Goal: Check status: Check status

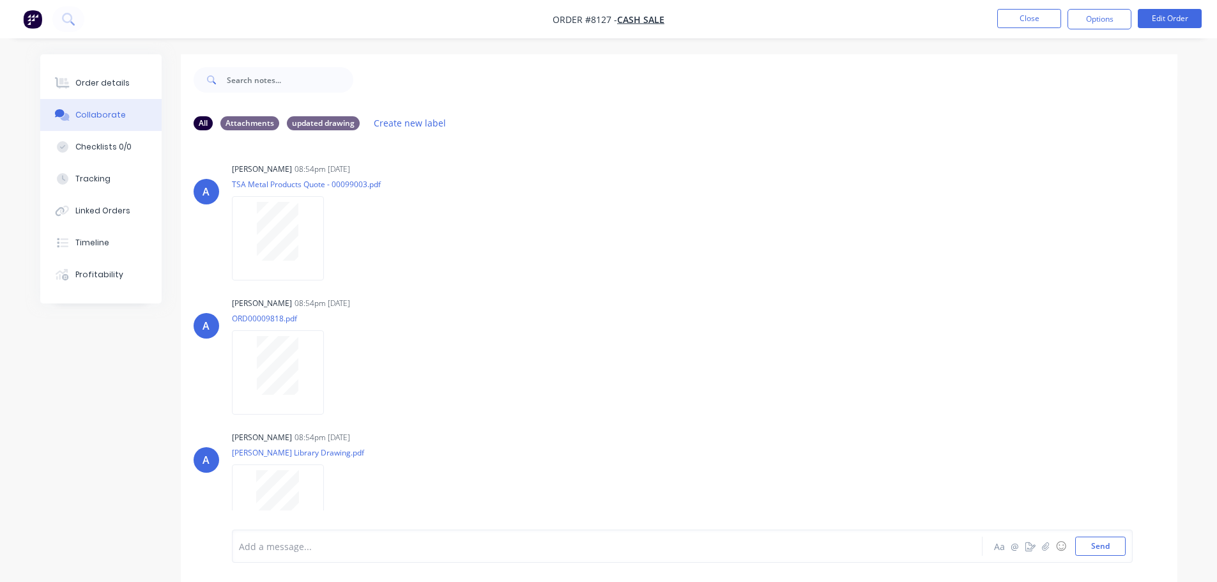
scroll to position [80, 0]
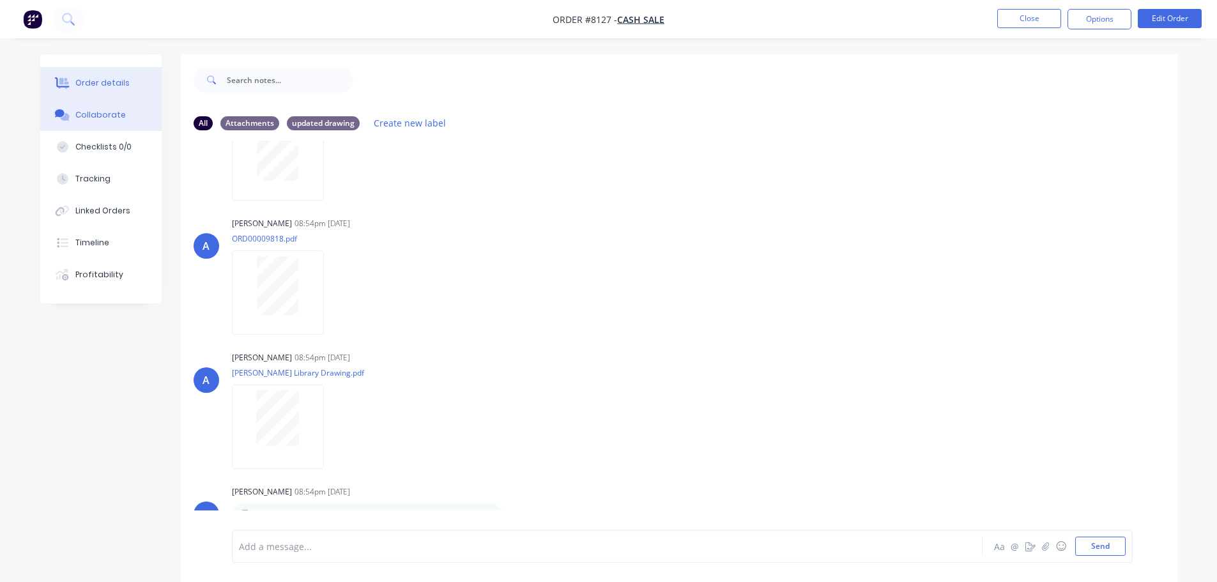
click at [88, 72] on button "Order details" at bounding box center [100, 83] width 121 height 32
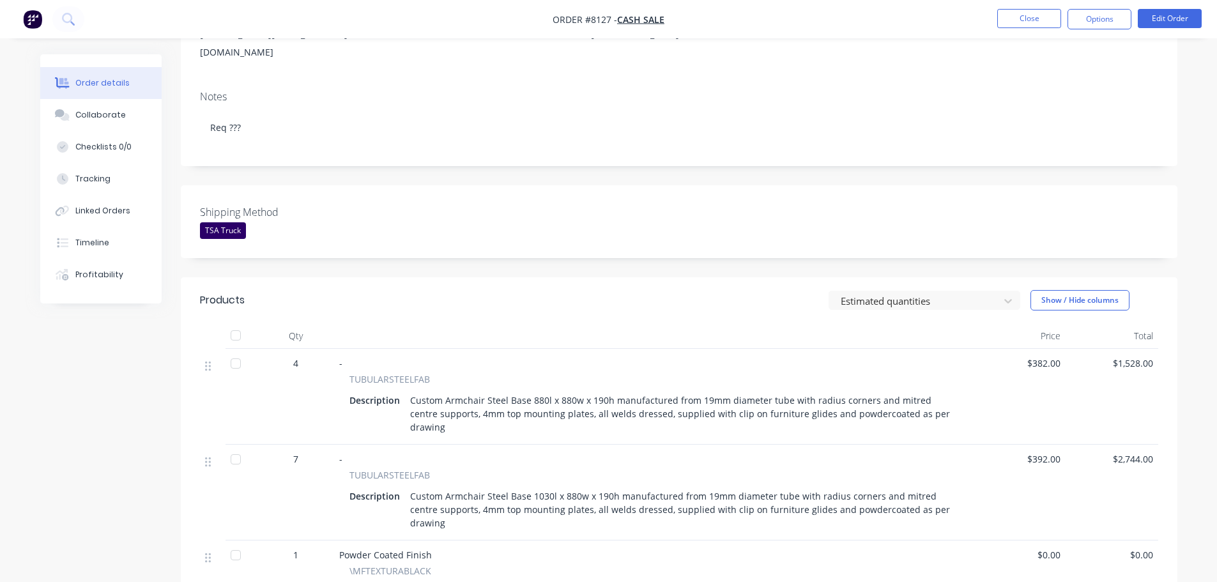
scroll to position [192, 0]
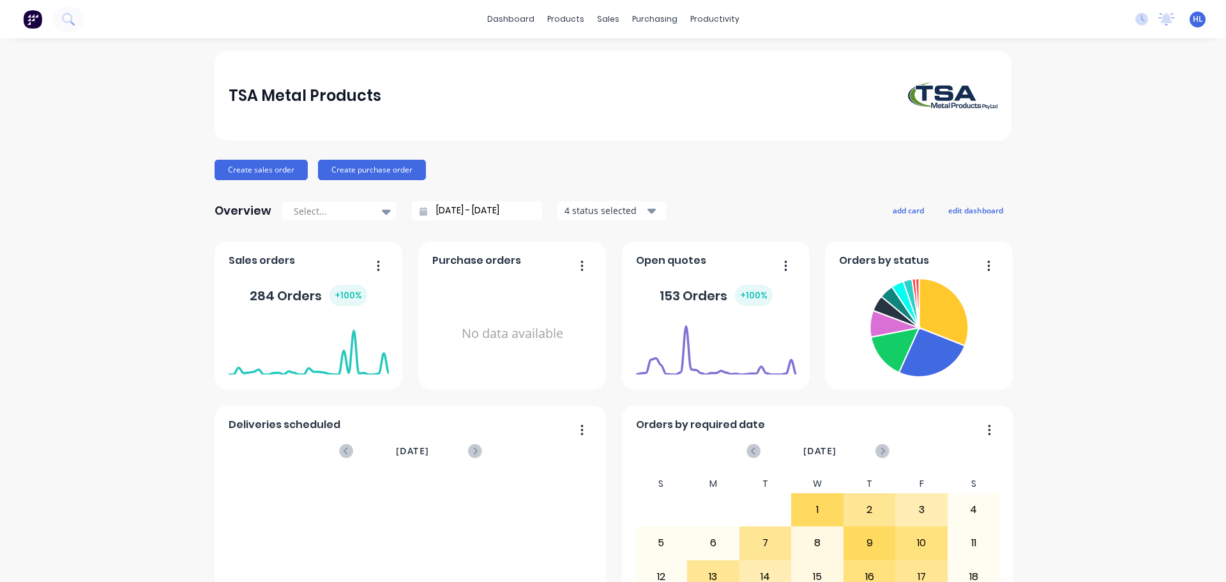
click at [72, 22] on icon at bounding box center [72, 23] width 4 height 4
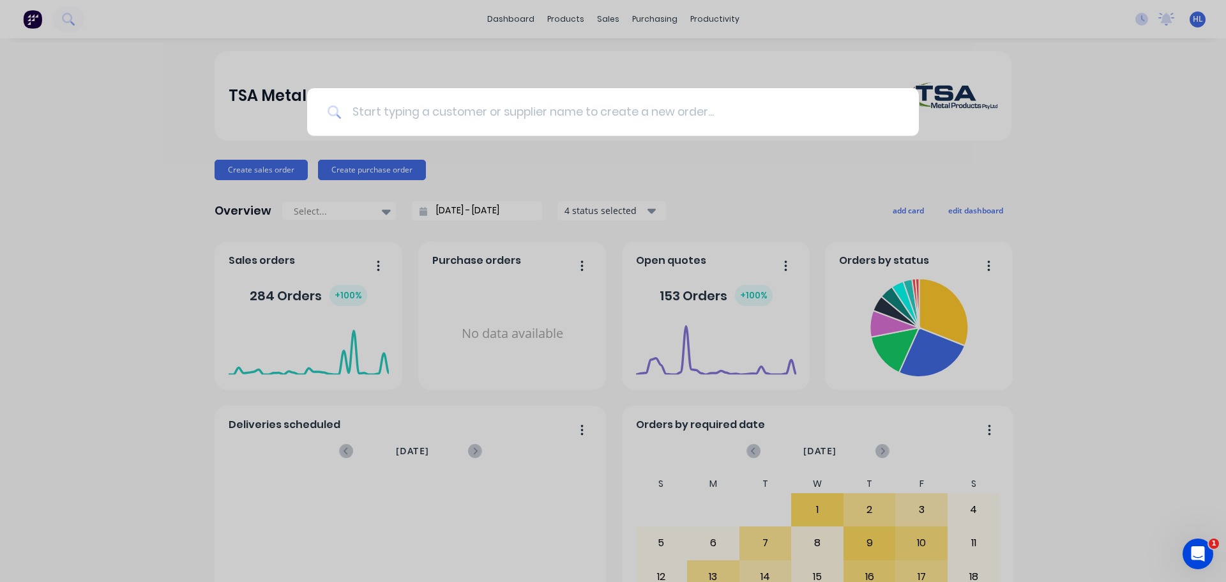
click at [425, 118] on input at bounding box center [620, 112] width 557 height 48
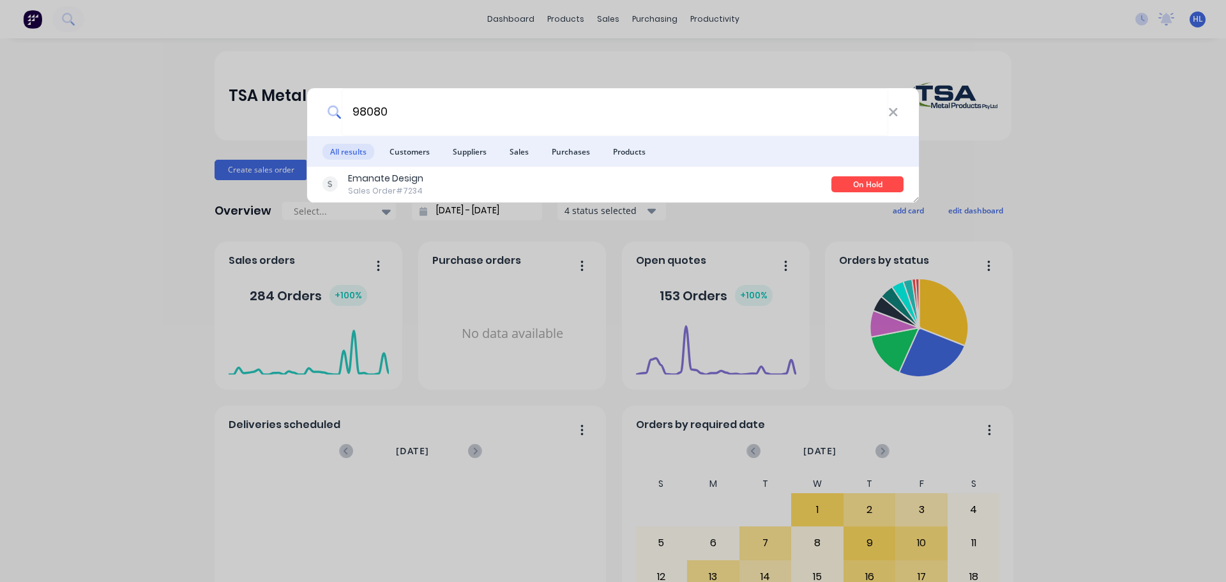
drag, startPoint x: 395, startPoint y: 114, endPoint x: 328, endPoint y: 118, distance: 67.8
click at [328, 118] on div "98080" at bounding box center [613, 112] width 612 height 48
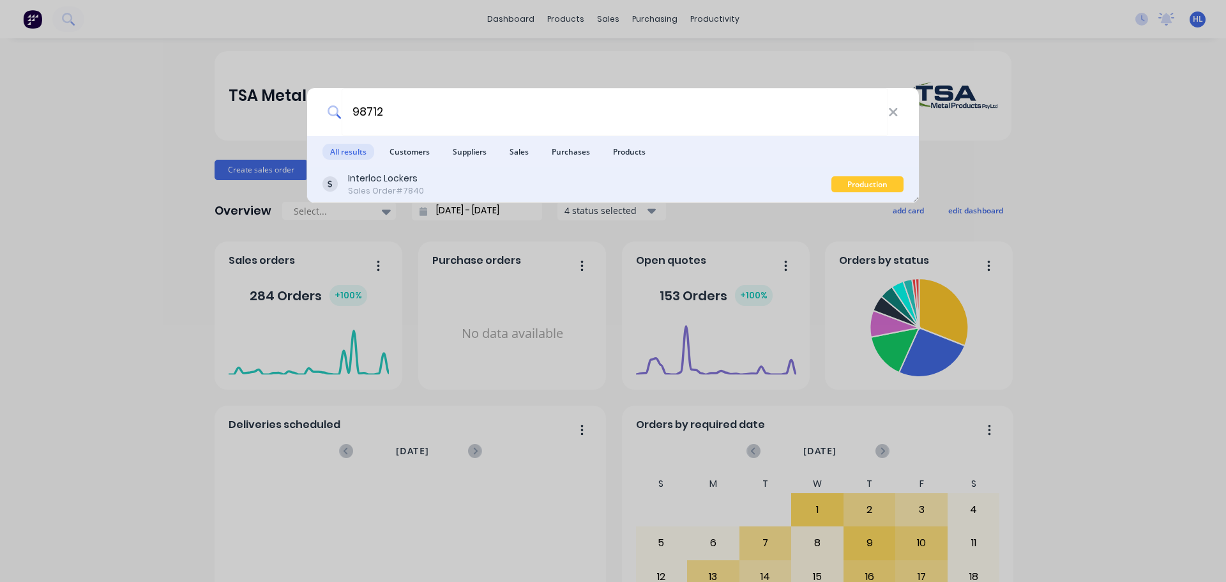
type input "98712"
click at [512, 184] on div "Interloc Lockers Sales Order #7840" at bounding box center [577, 184] width 509 height 25
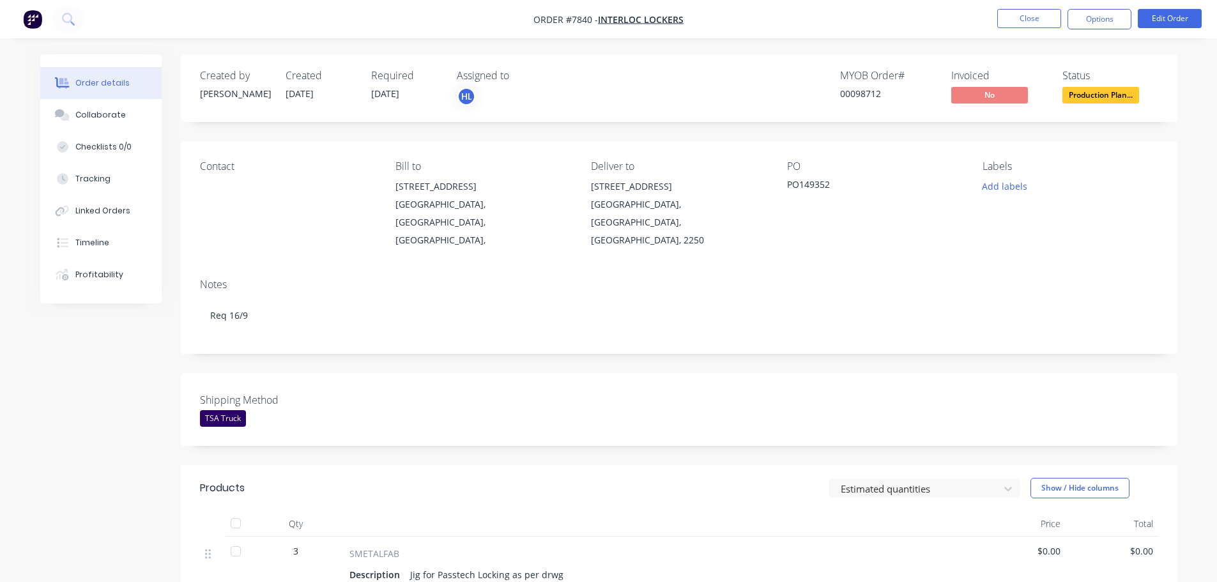
click at [28, 17] on img "button" at bounding box center [32, 19] width 19 height 19
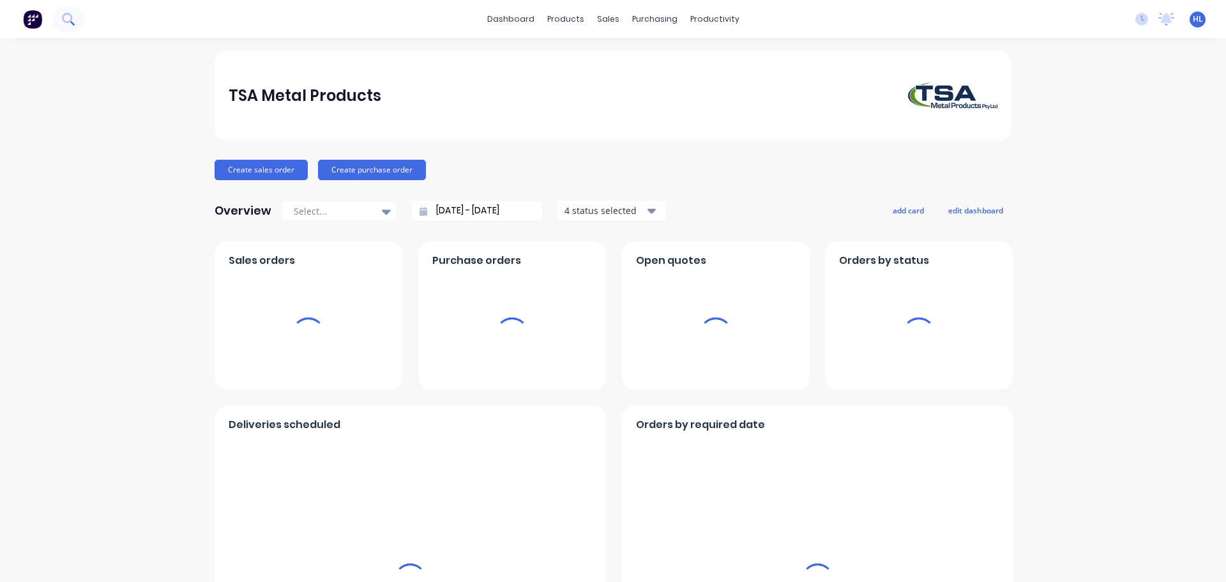
click at [66, 15] on icon at bounding box center [68, 19] width 12 height 12
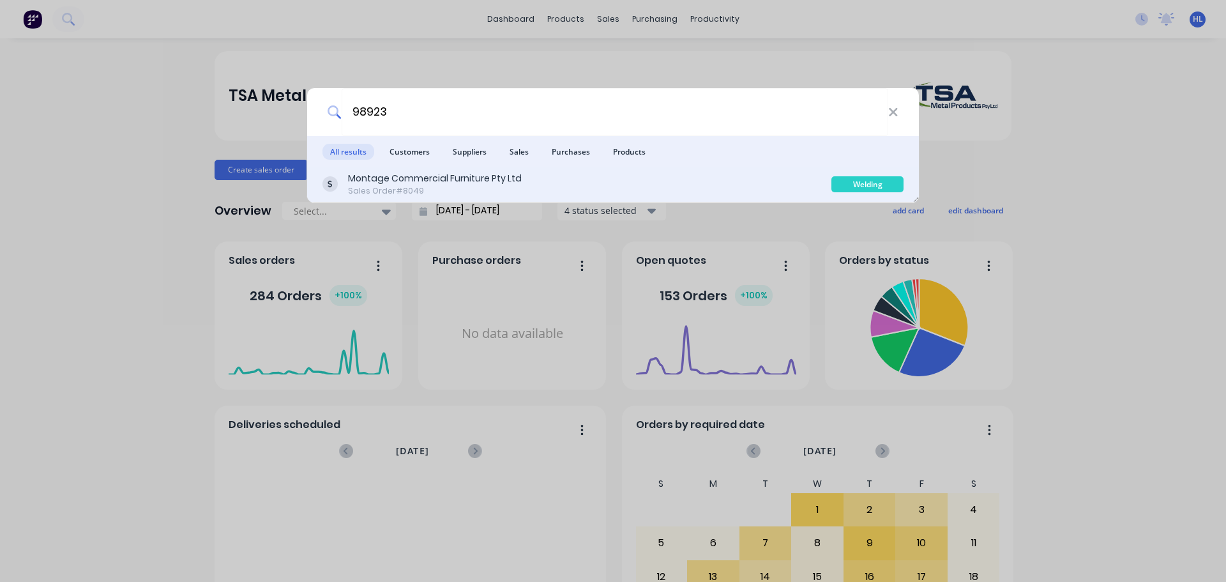
type input "98923"
click at [496, 176] on div "Montage Commercial Furniture Pty Ltd" at bounding box center [435, 178] width 174 height 13
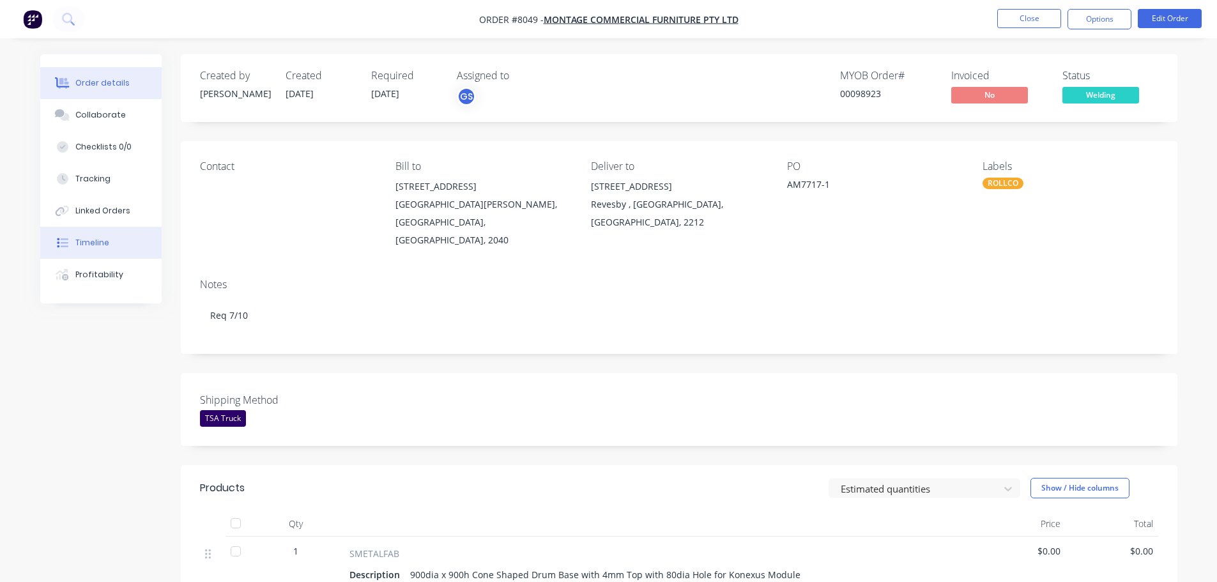
click at [94, 247] on div "Timeline" at bounding box center [92, 242] width 34 height 11
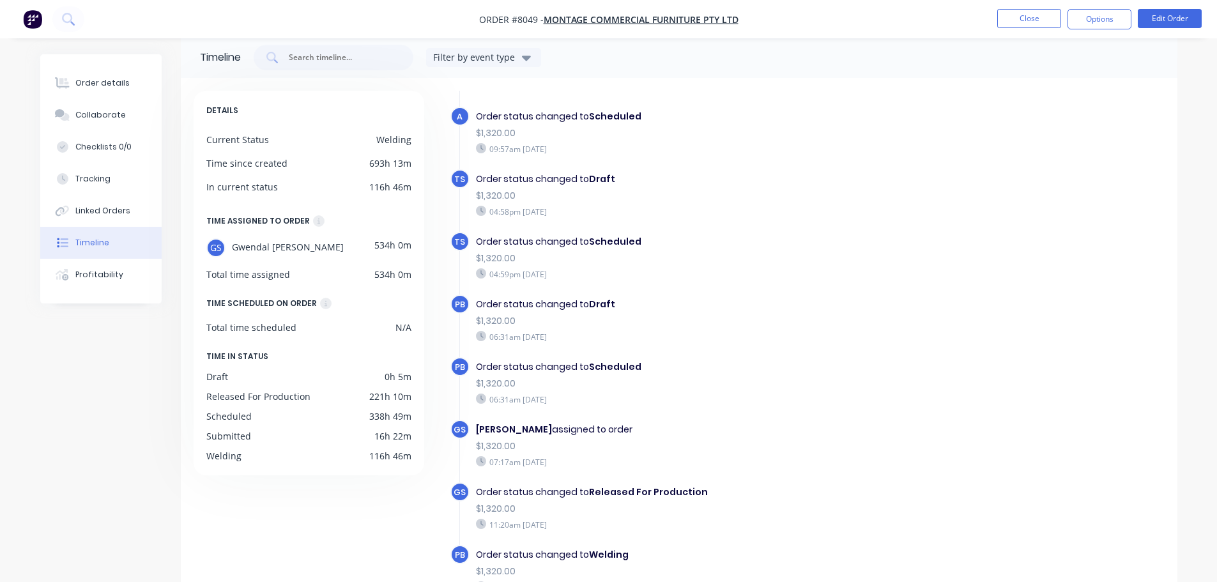
scroll to position [98, 0]
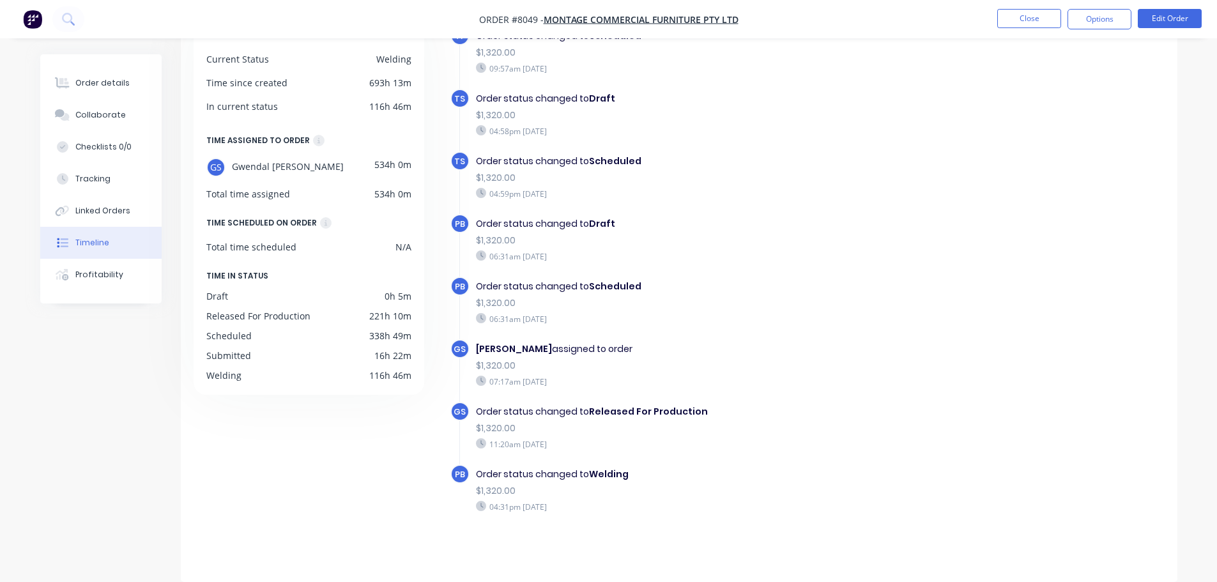
click at [31, 20] on img "button" at bounding box center [32, 19] width 19 height 19
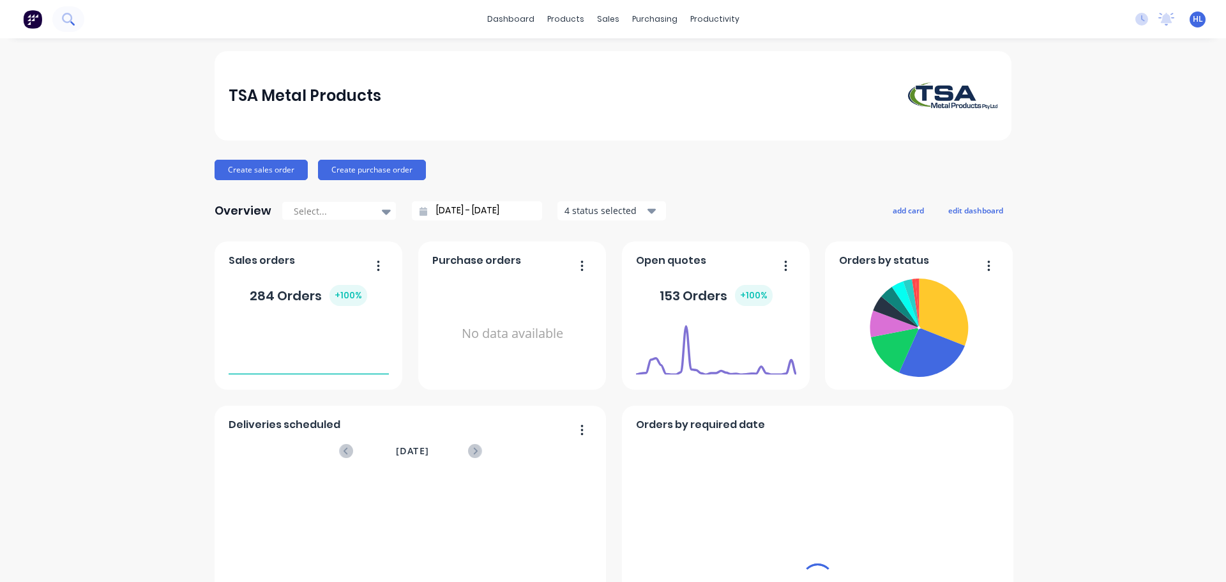
click at [66, 19] on icon at bounding box center [68, 19] width 12 height 12
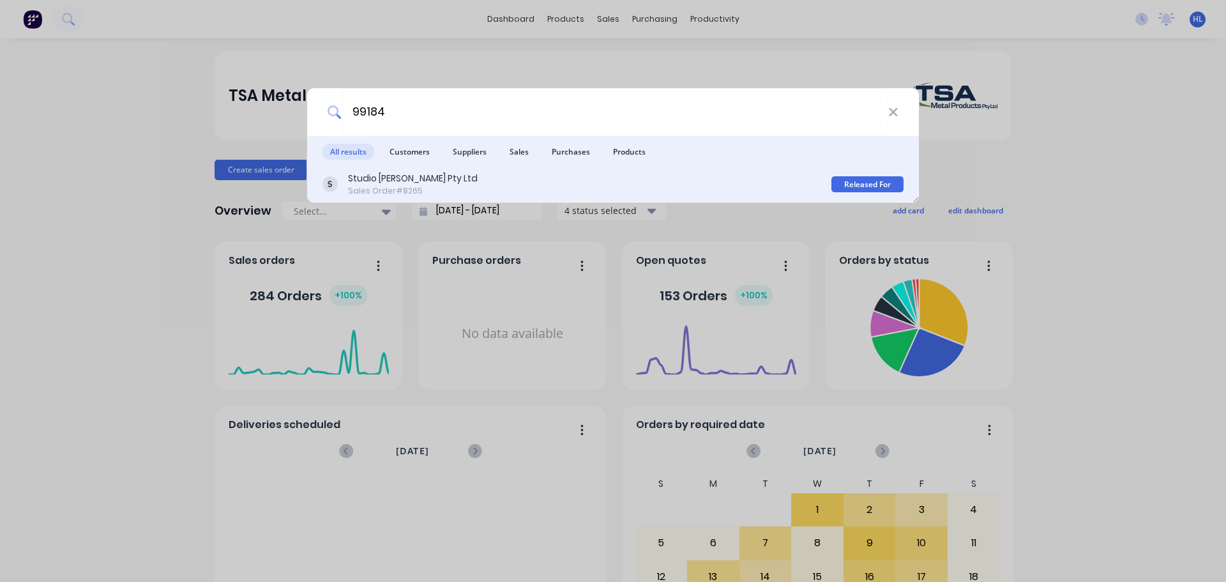
type input "99184"
click at [371, 180] on div "Studio henry Wilson Pty Ltd" at bounding box center [413, 178] width 130 height 13
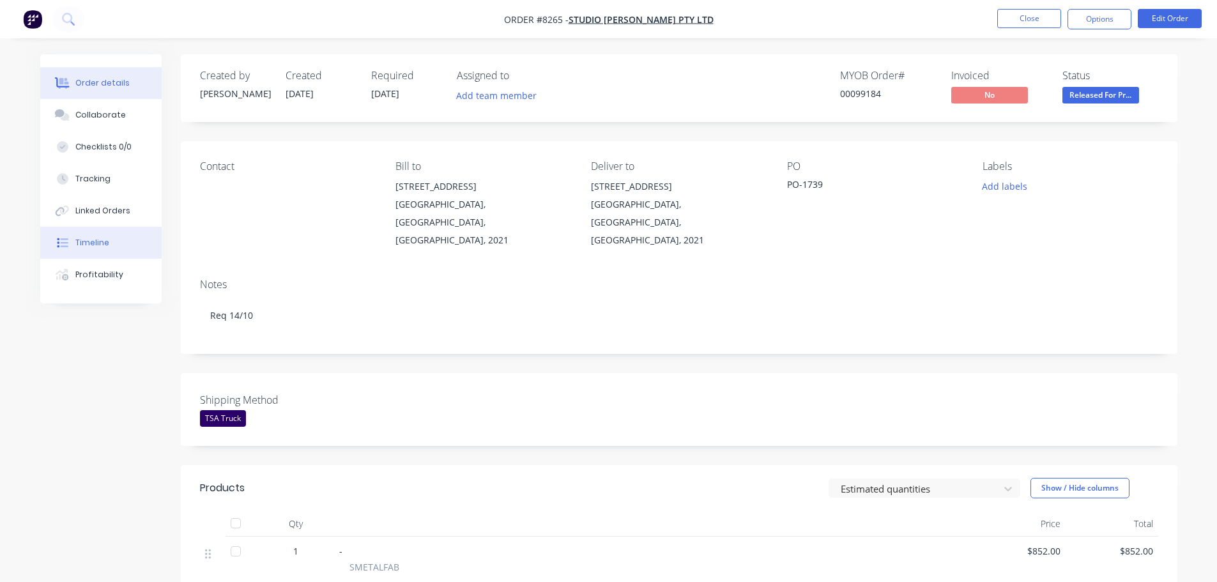
click at [98, 240] on div "Timeline" at bounding box center [92, 242] width 34 height 11
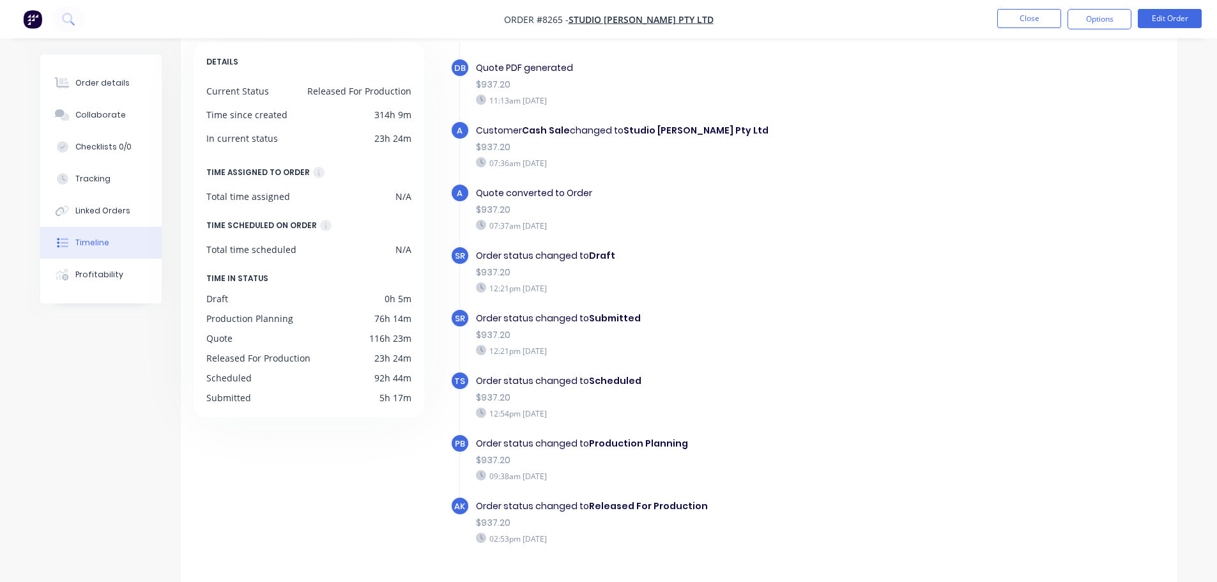
scroll to position [98, 0]
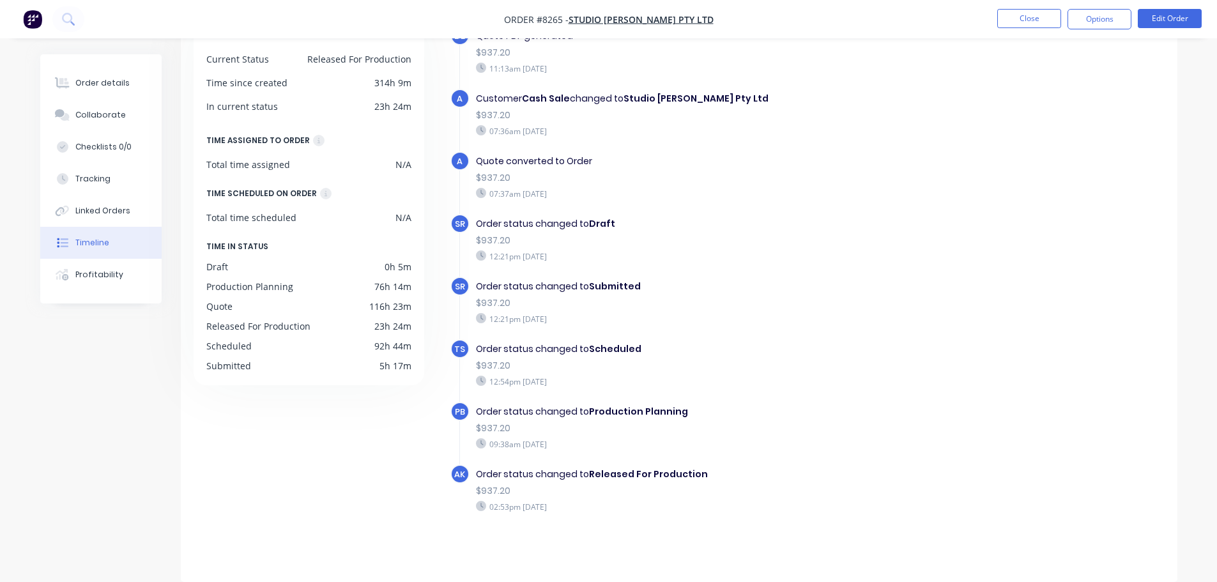
click at [40, 27] on img "button" at bounding box center [32, 19] width 19 height 19
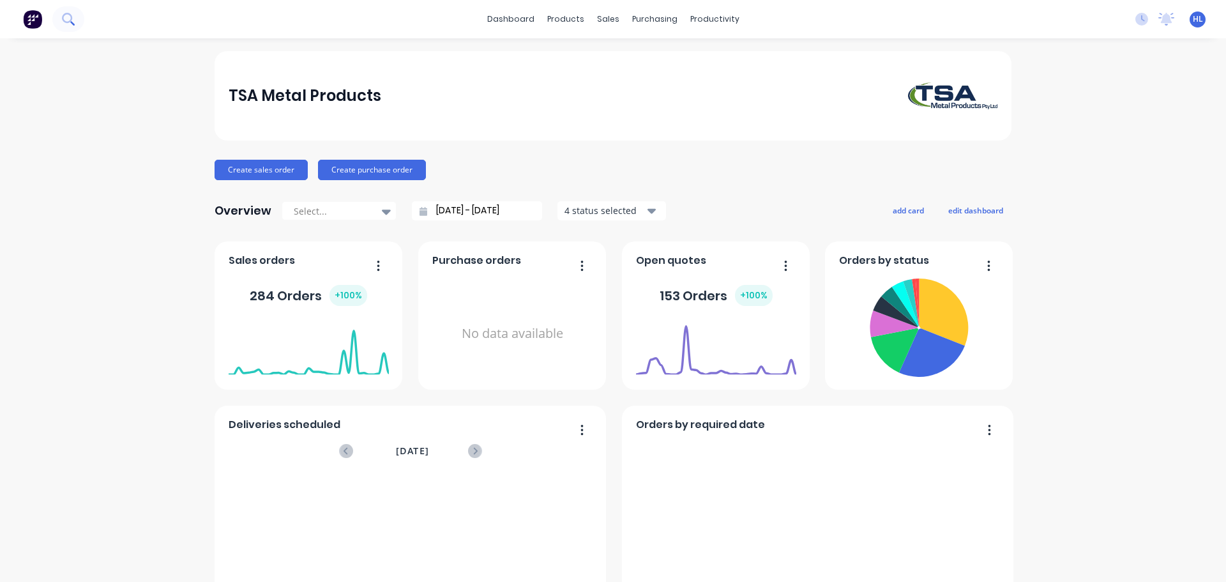
click at [67, 15] on icon at bounding box center [68, 19] width 12 height 12
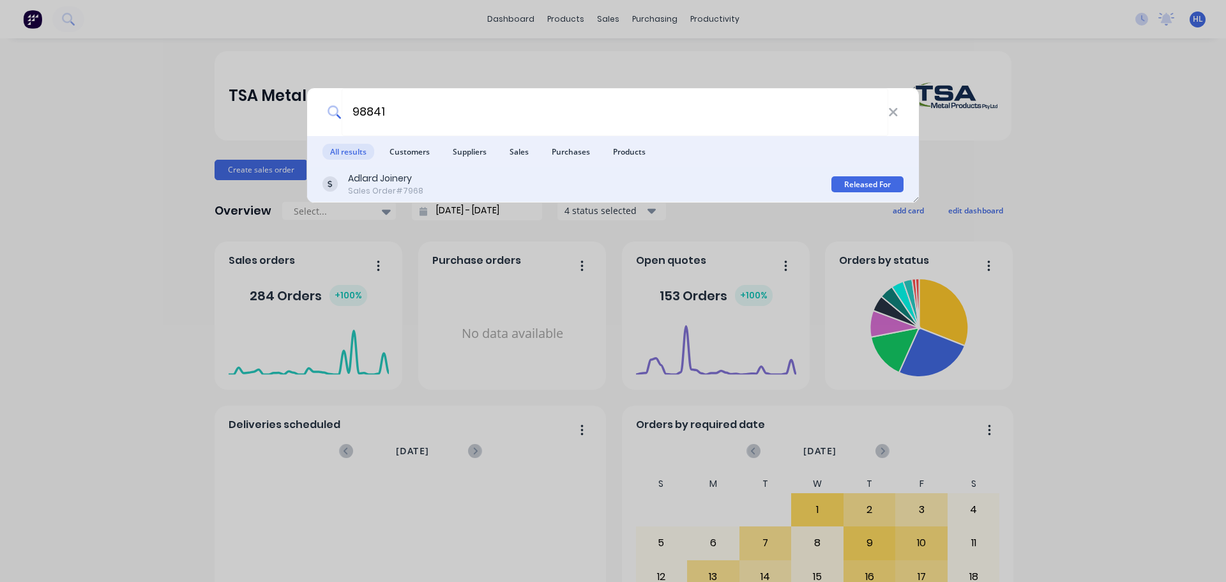
type input "98841"
click at [367, 180] on div "Adlard Joinery" at bounding box center [385, 178] width 75 height 13
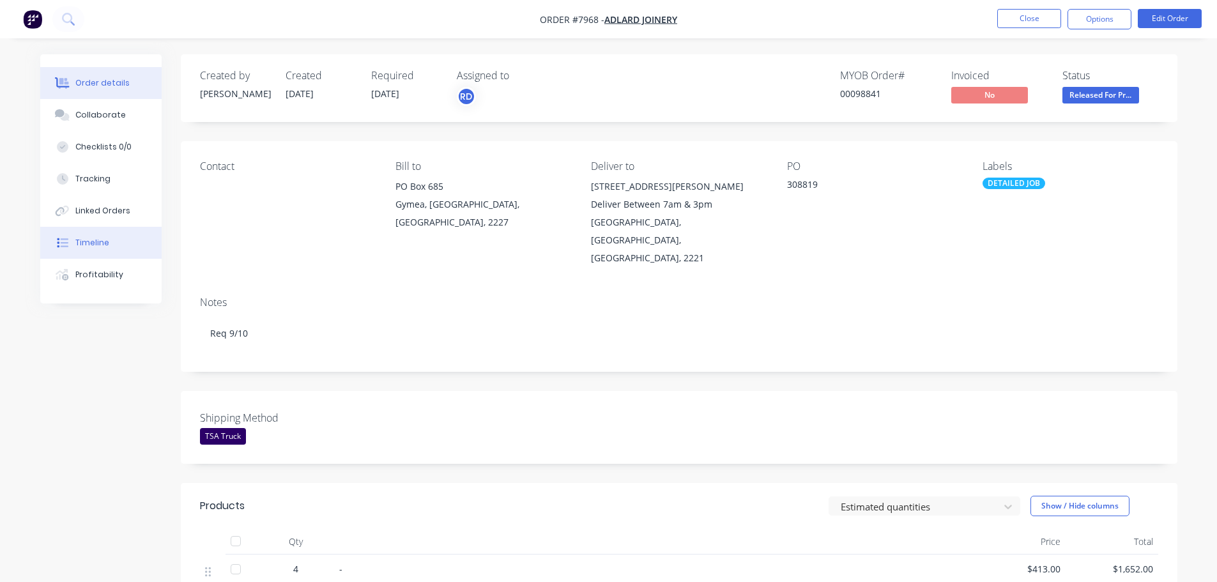
click at [75, 245] on div "Timeline" at bounding box center [92, 242] width 34 height 11
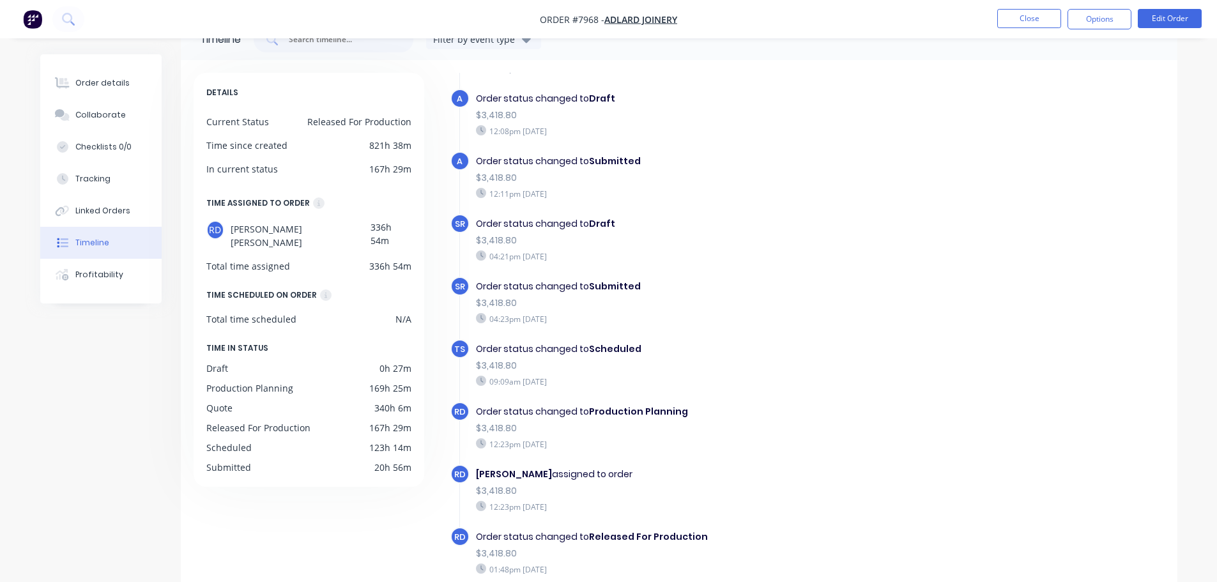
scroll to position [64, 0]
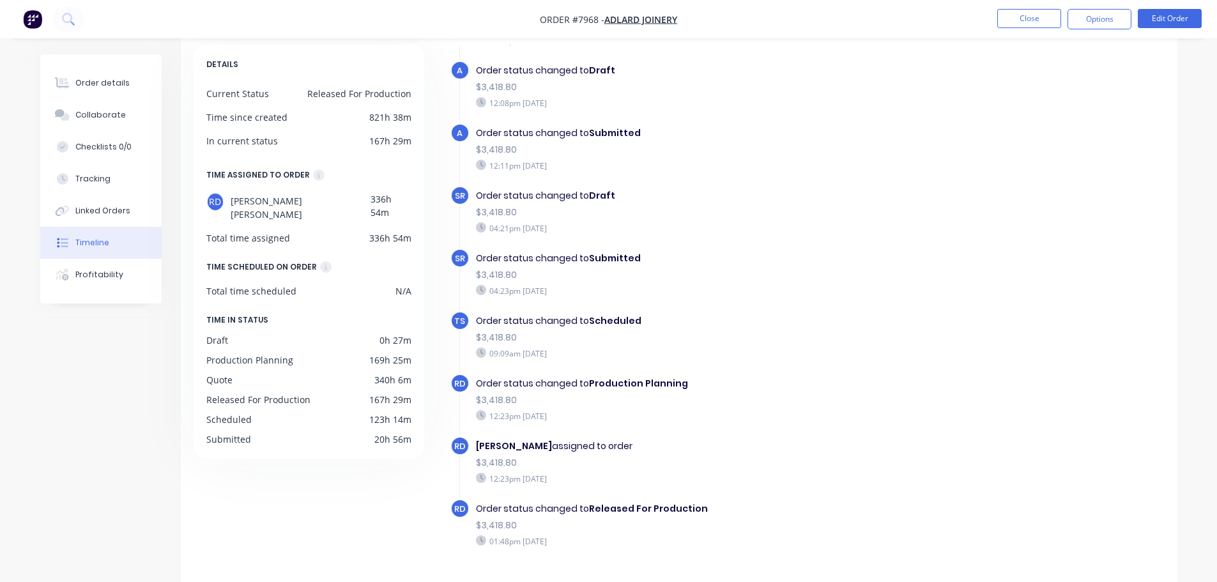
click at [23, 16] on img "button" at bounding box center [32, 19] width 19 height 19
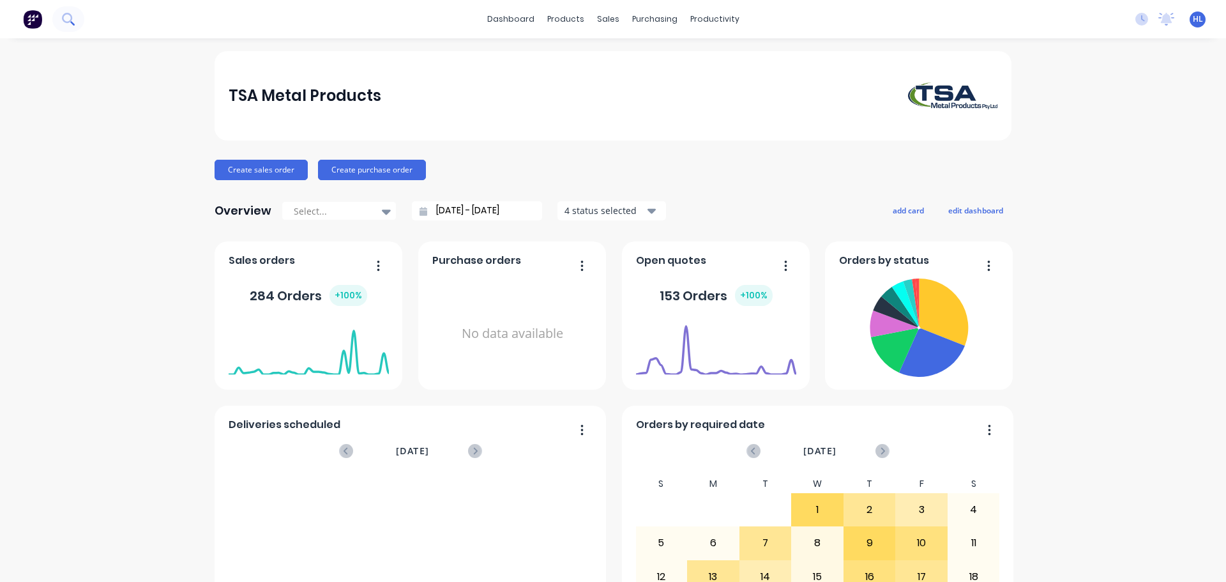
click at [65, 17] on icon at bounding box center [68, 19] width 12 height 12
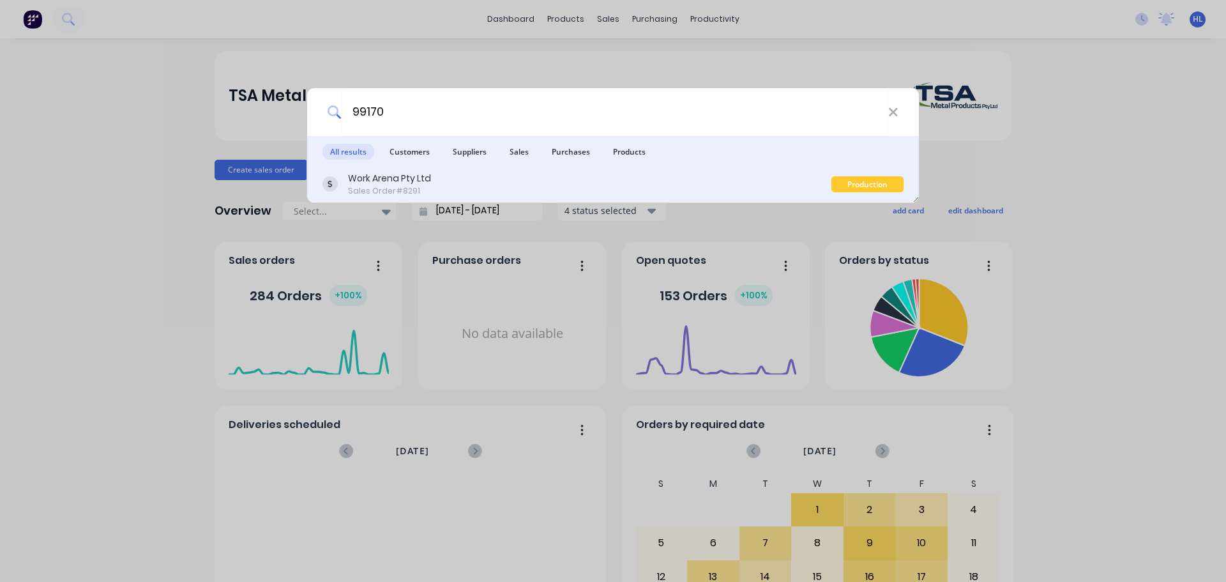
type input "99170"
click at [510, 185] on div "Work Arena Pty Ltd Sales Order #8291" at bounding box center [577, 184] width 509 height 25
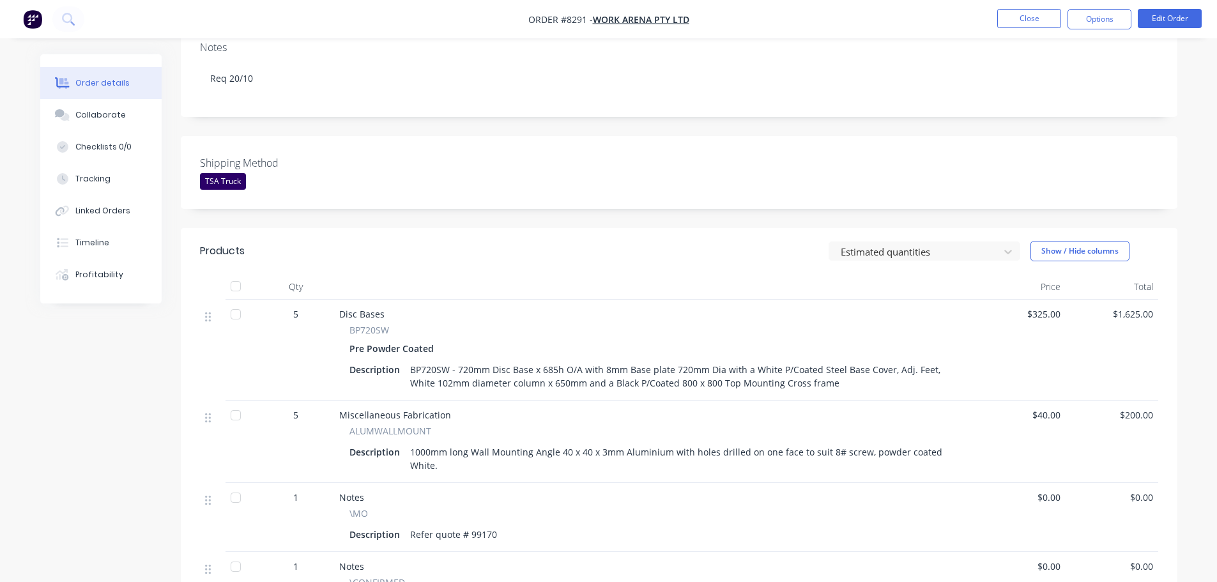
scroll to position [255, 0]
click at [36, 26] on img "button" at bounding box center [32, 19] width 19 height 19
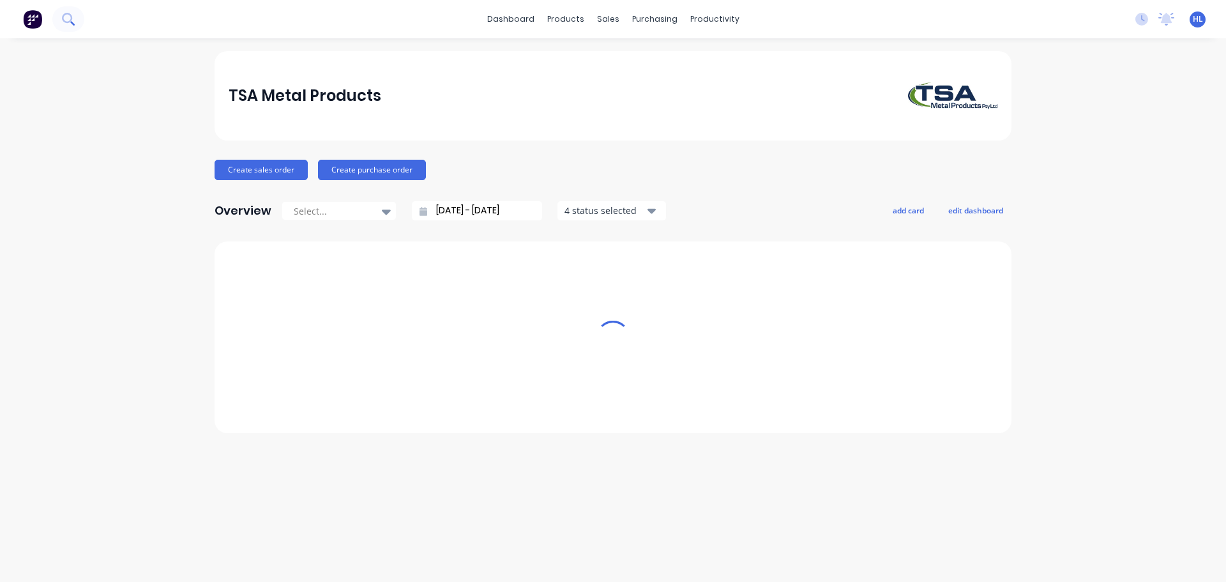
click at [69, 24] on icon at bounding box center [68, 19] width 12 height 12
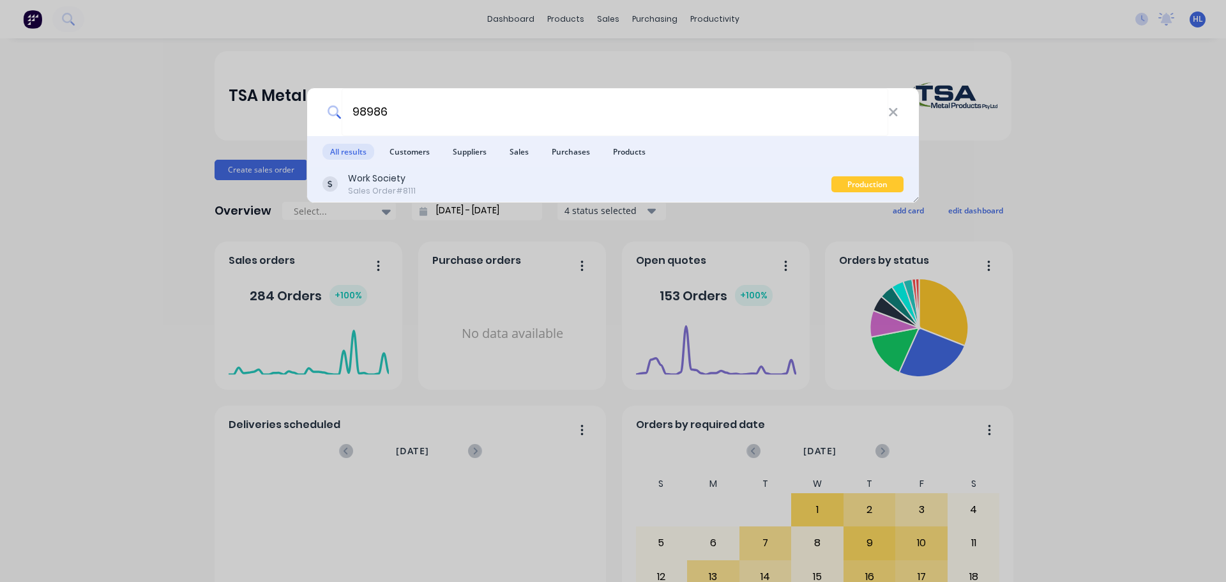
type input "98986"
click at [509, 184] on div "Work Society Sales Order #8111" at bounding box center [577, 184] width 509 height 25
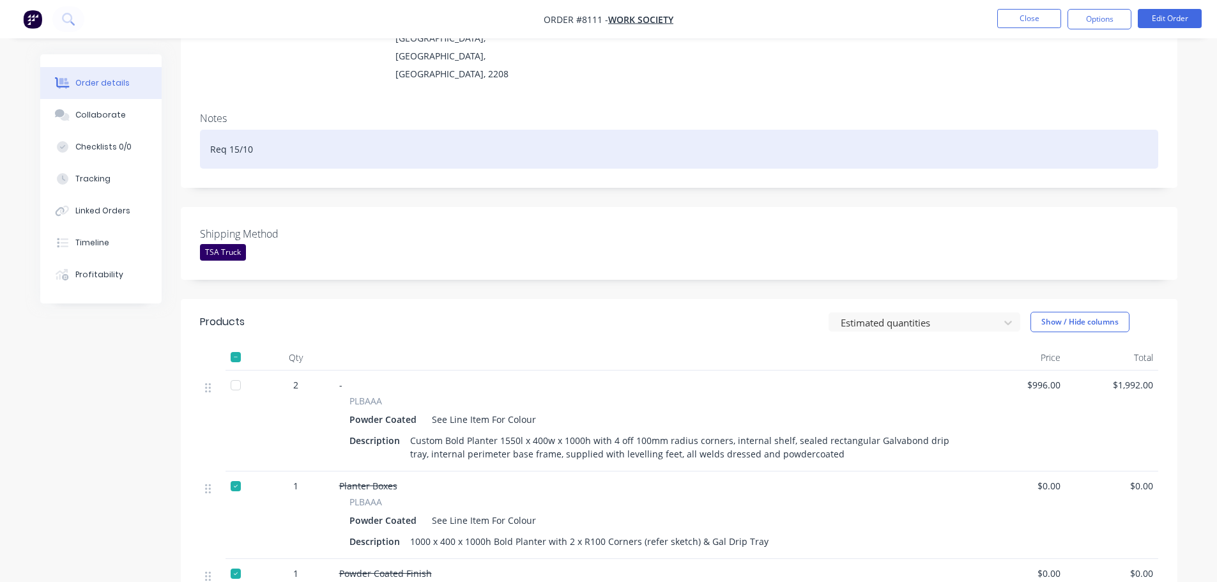
scroll to position [192, 0]
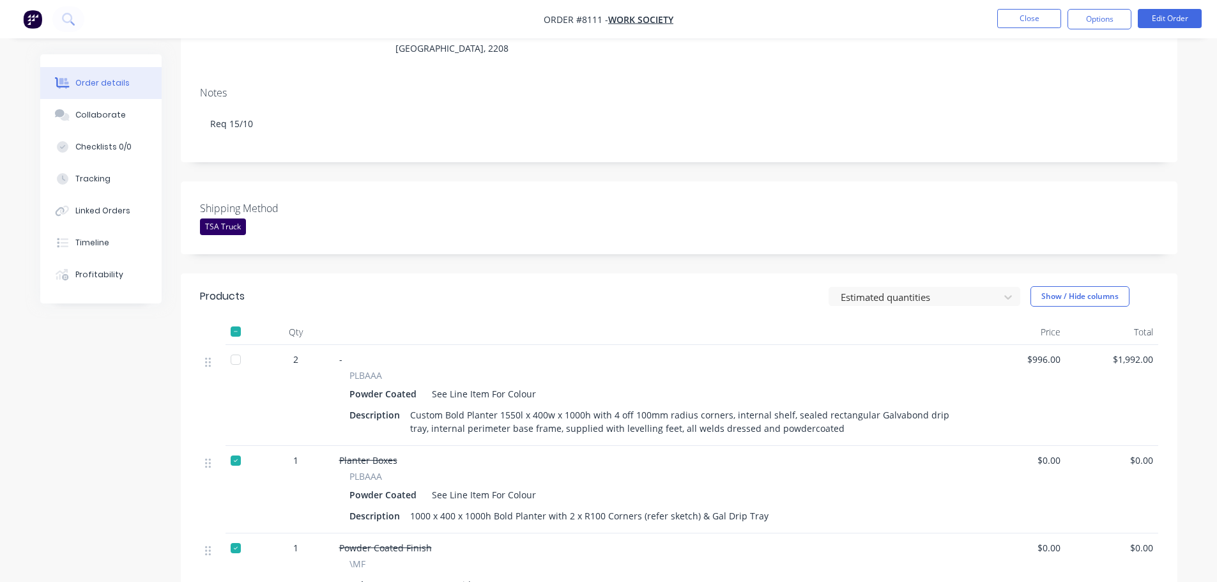
click at [27, 19] on img "button" at bounding box center [32, 19] width 19 height 19
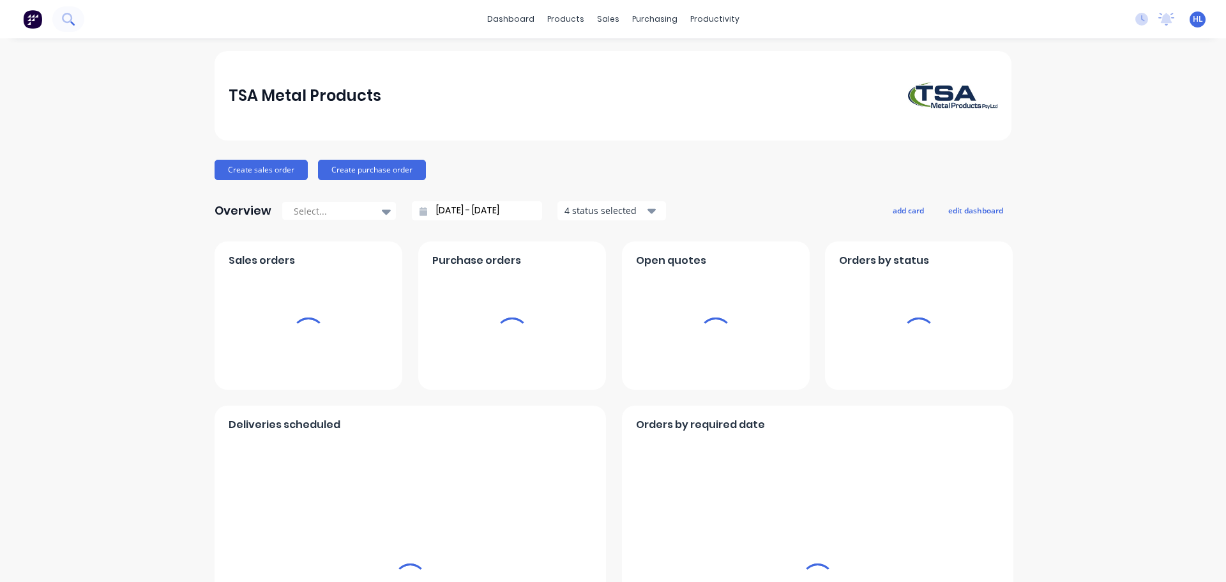
click at [68, 17] on icon at bounding box center [68, 19] width 12 height 12
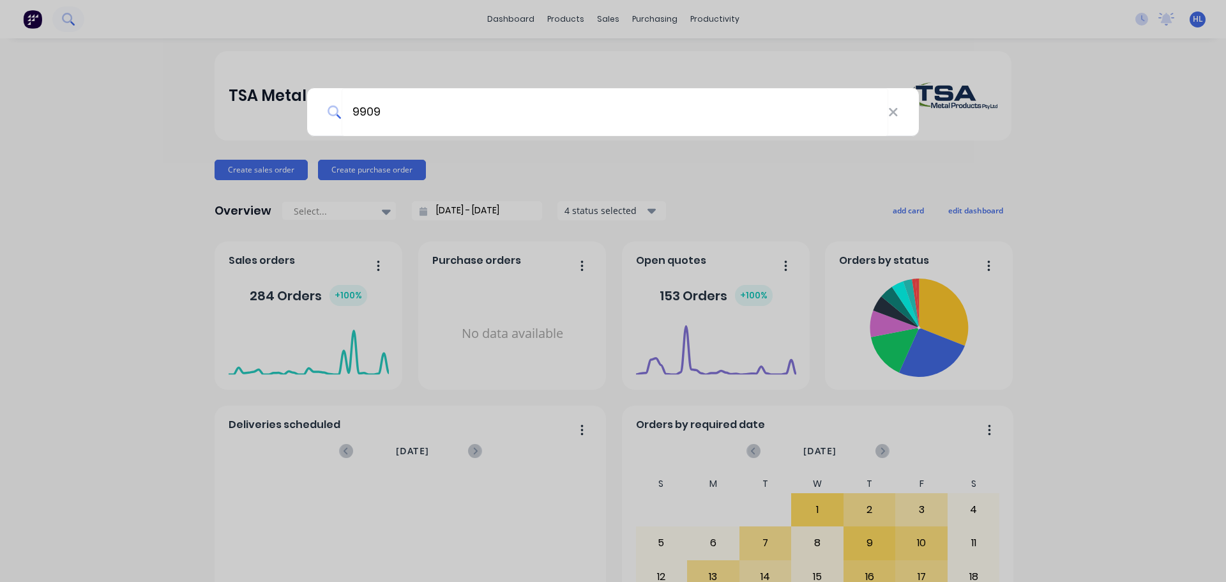
type input "99092"
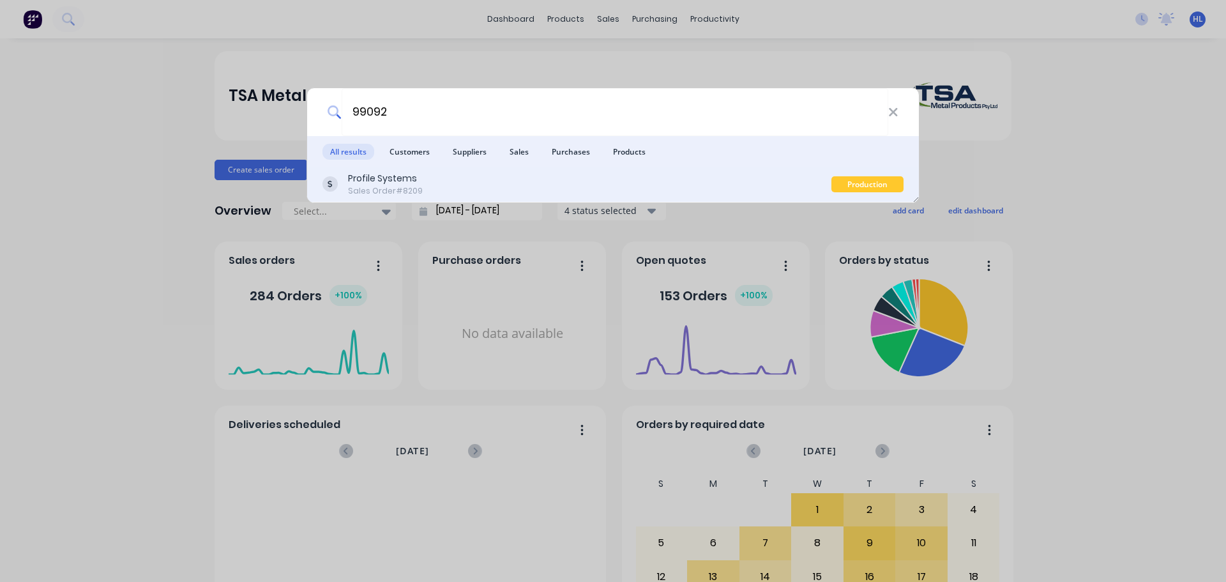
click at [441, 183] on div "Profile Systems Sales Order #8209" at bounding box center [577, 184] width 509 height 25
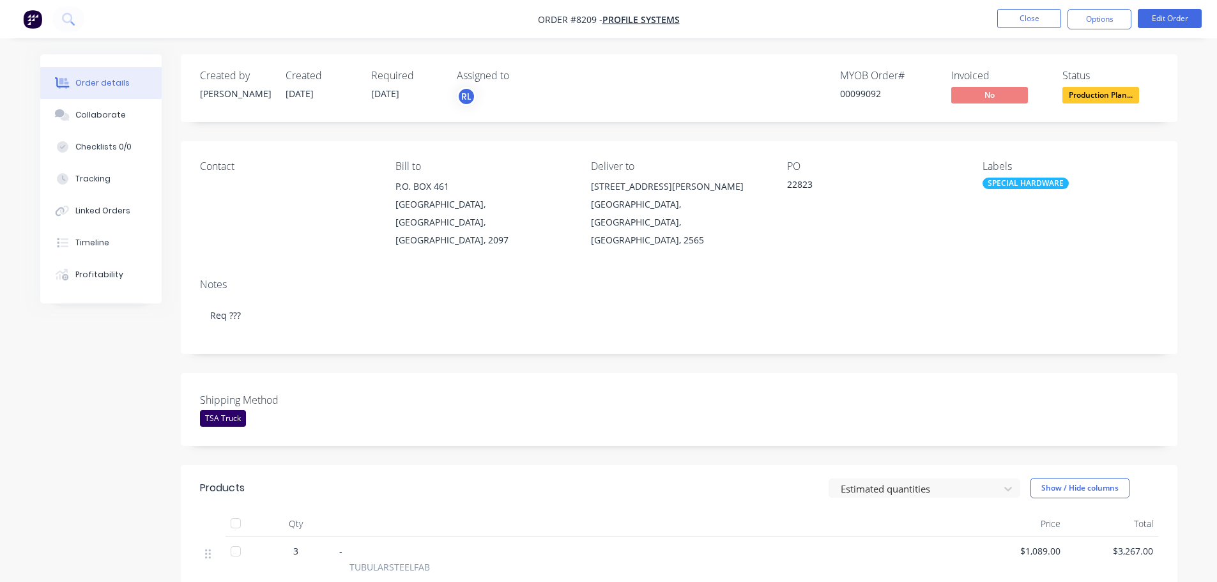
click at [24, 22] on img "button" at bounding box center [32, 19] width 19 height 19
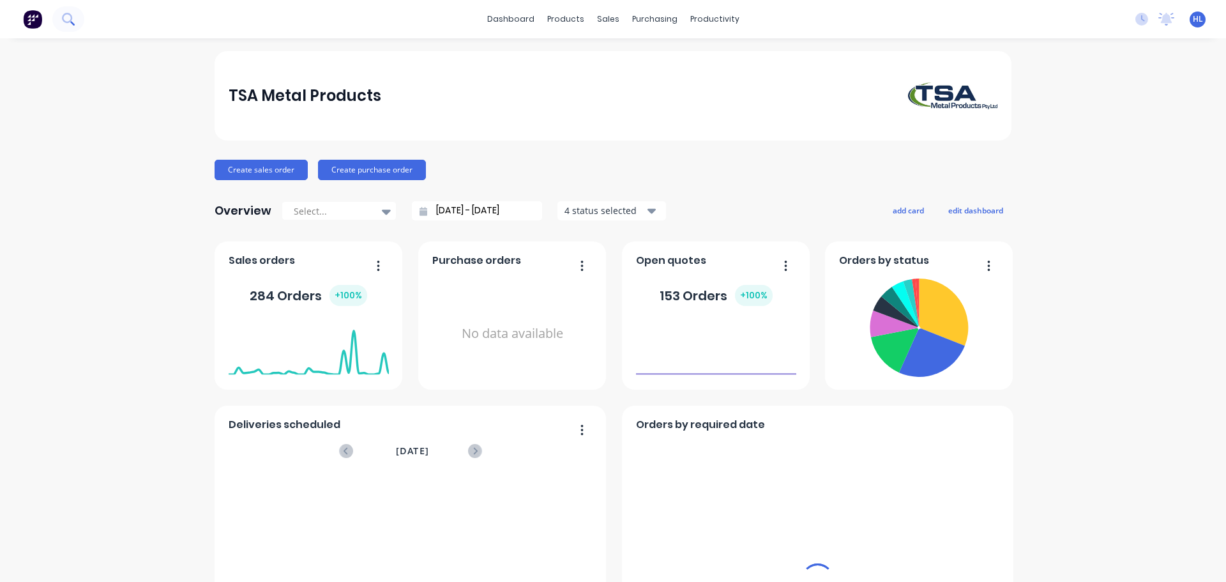
click at [63, 21] on icon at bounding box center [68, 19] width 12 height 12
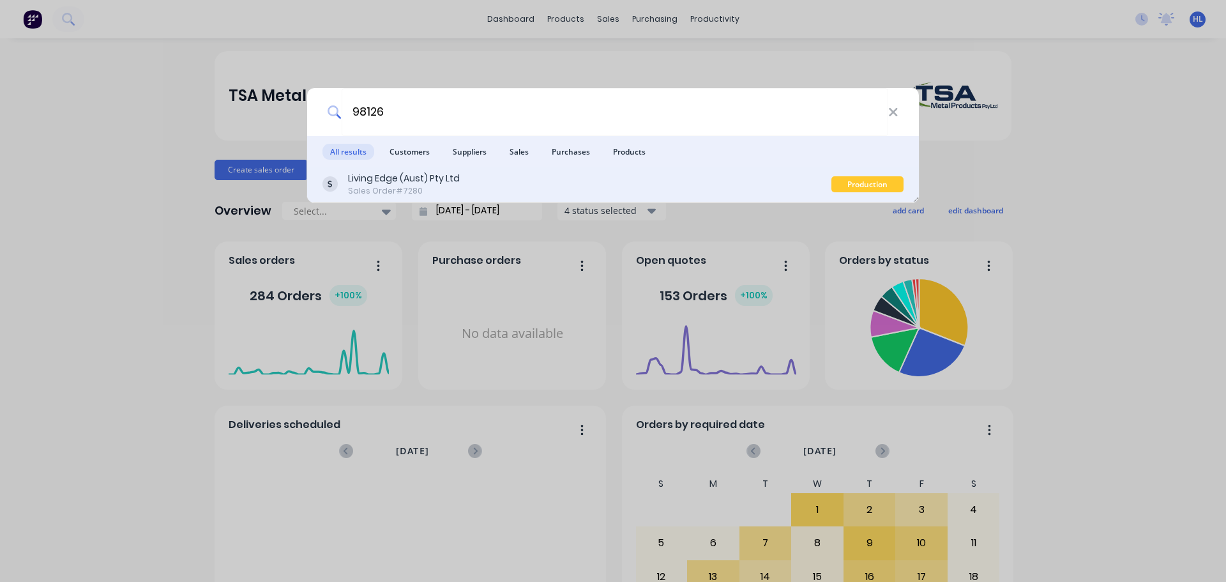
type input "98126"
click at [417, 188] on div "Sales Order #7280" at bounding box center [404, 190] width 112 height 11
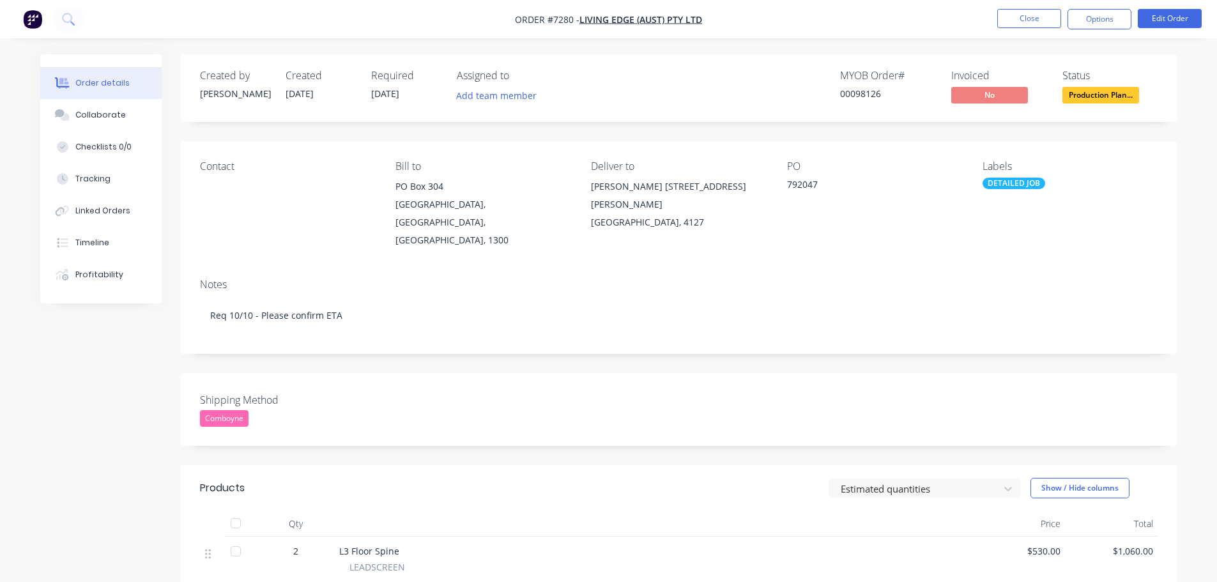
click at [32, 19] on img "button" at bounding box center [32, 19] width 19 height 19
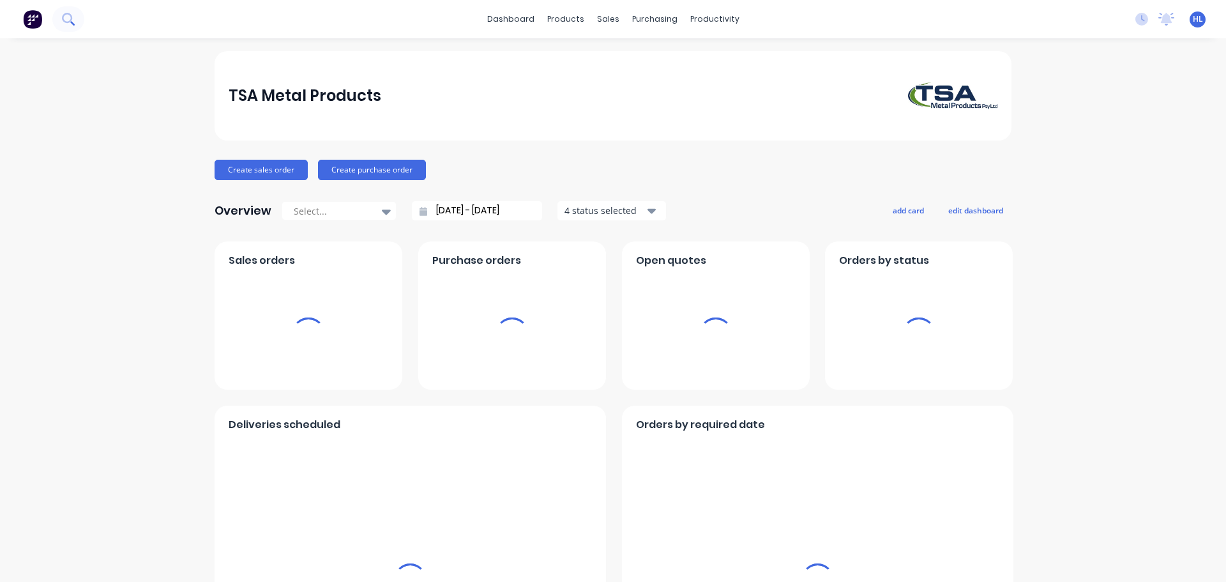
click at [65, 20] on icon at bounding box center [67, 18] width 10 height 10
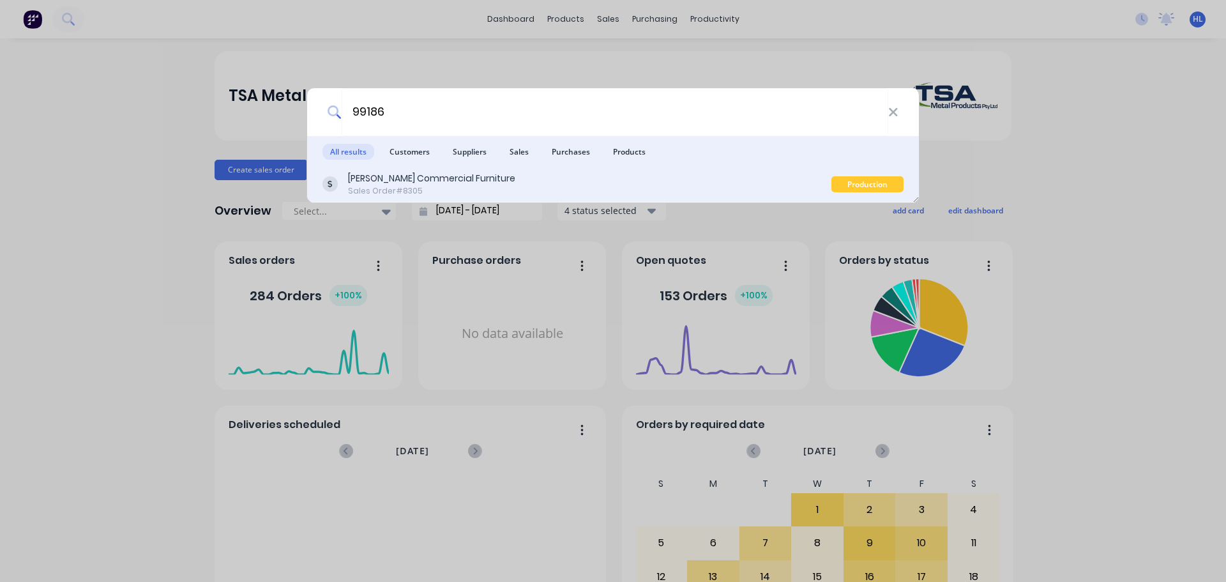
type input "99186"
click at [496, 188] on div "Watts Commercial Furniture Sales Order #8305" at bounding box center [577, 184] width 509 height 25
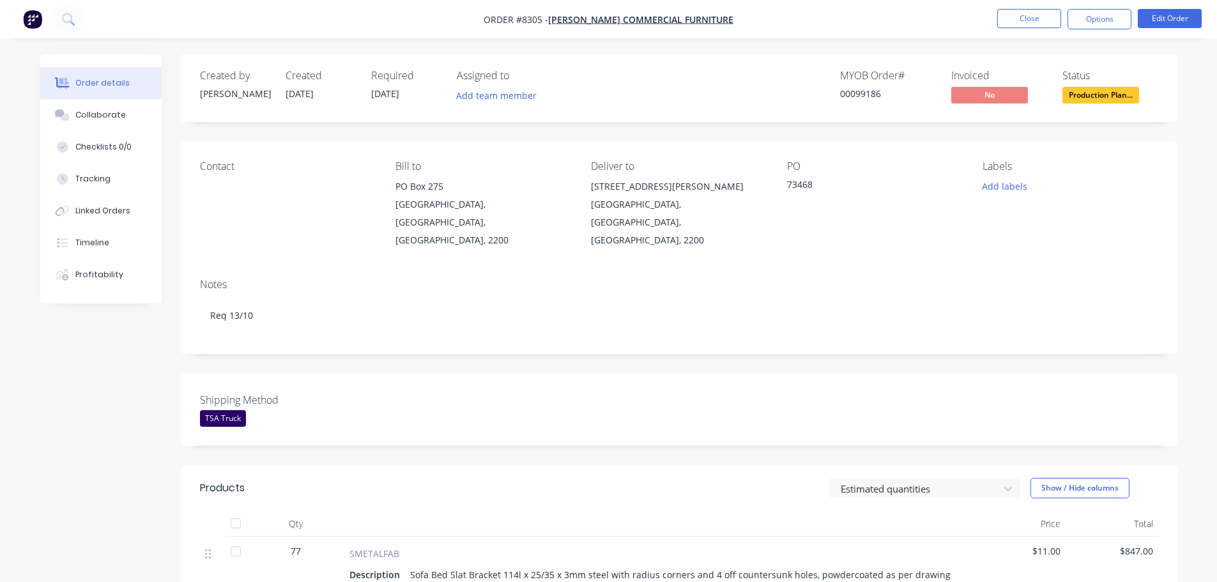
click at [33, 11] on img "button" at bounding box center [32, 19] width 19 height 19
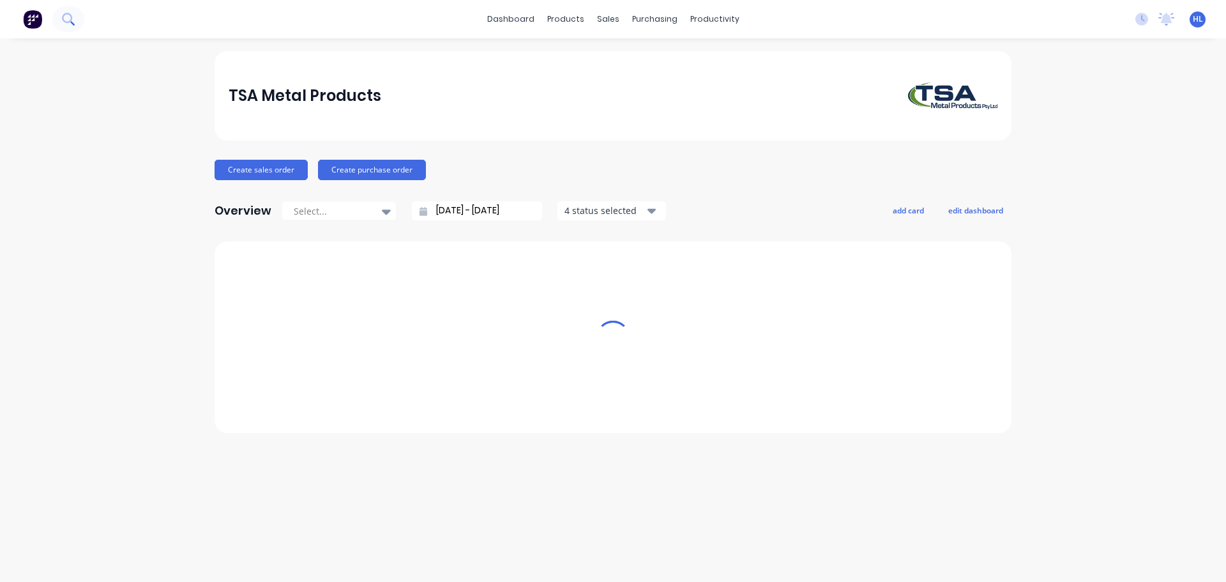
click at [63, 12] on button at bounding box center [68, 19] width 32 height 26
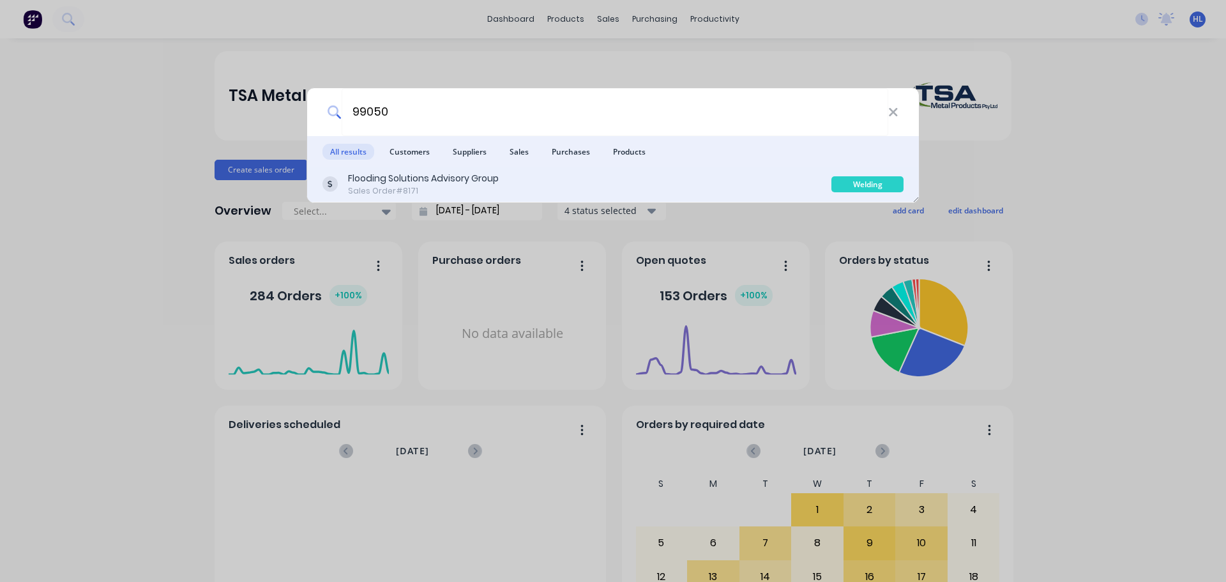
type input "99050"
click at [497, 176] on div "Flooding Solutions Advisory Group" at bounding box center [423, 178] width 151 height 13
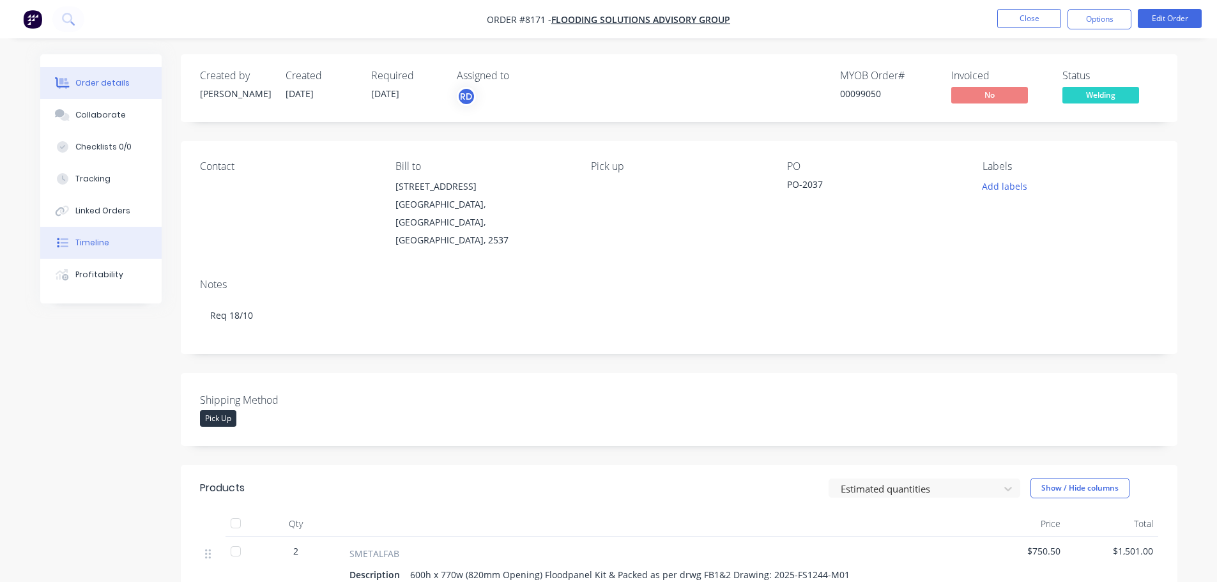
click at [96, 235] on button "Timeline" at bounding box center [100, 243] width 121 height 32
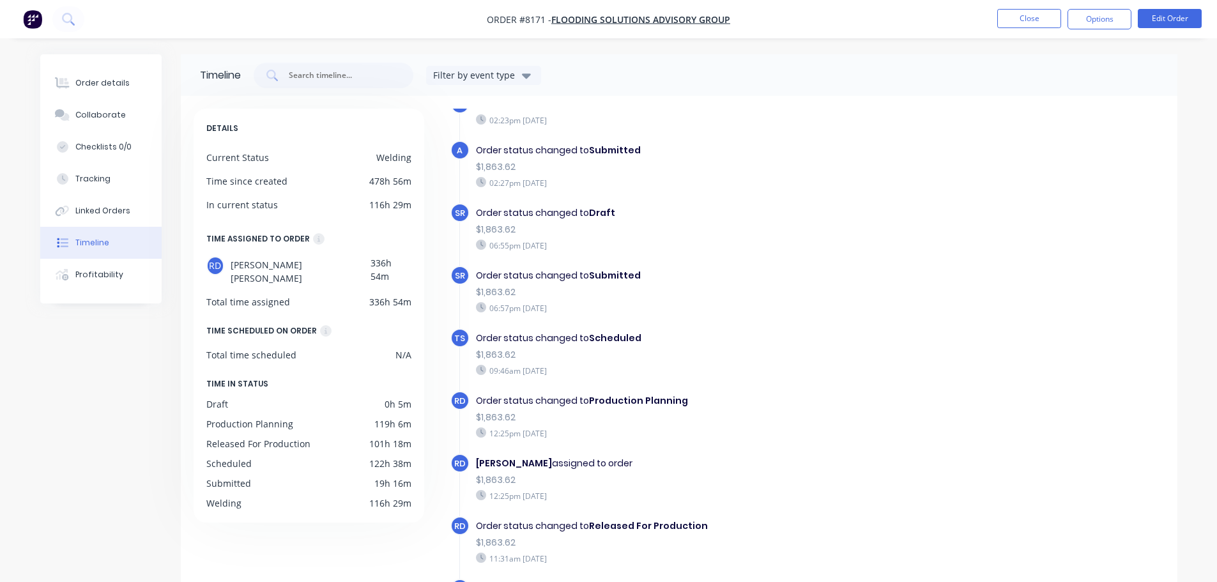
scroll to position [39, 0]
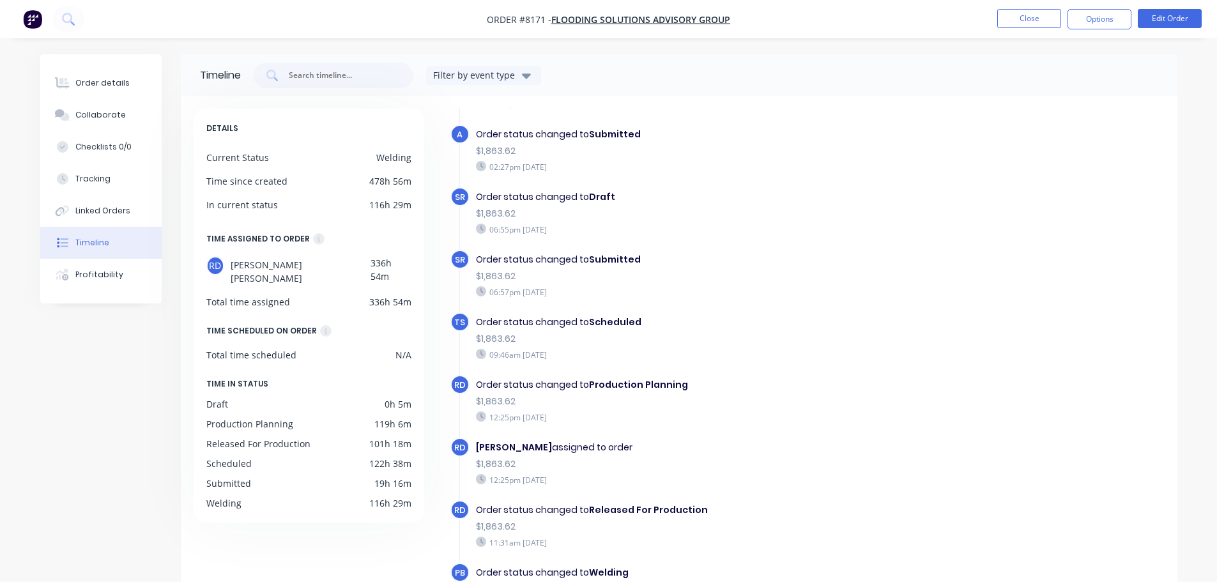
click at [32, 21] on img "button" at bounding box center [32, 19] width 19 height 19
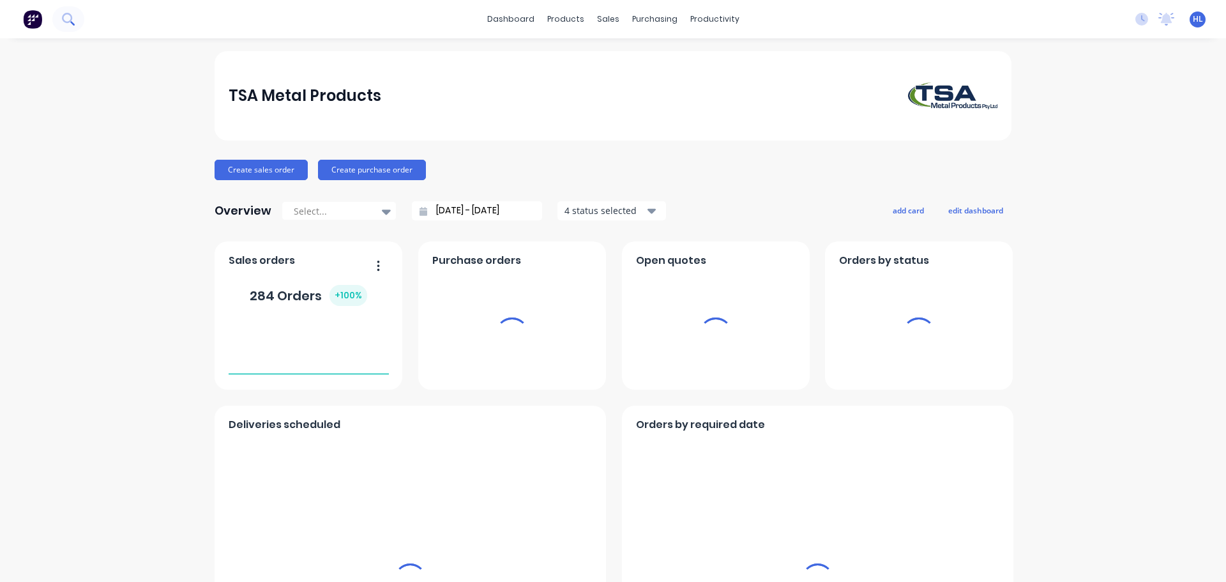
click at [68, 13] on icon at bounding box center [67, 18] width 10 height 10
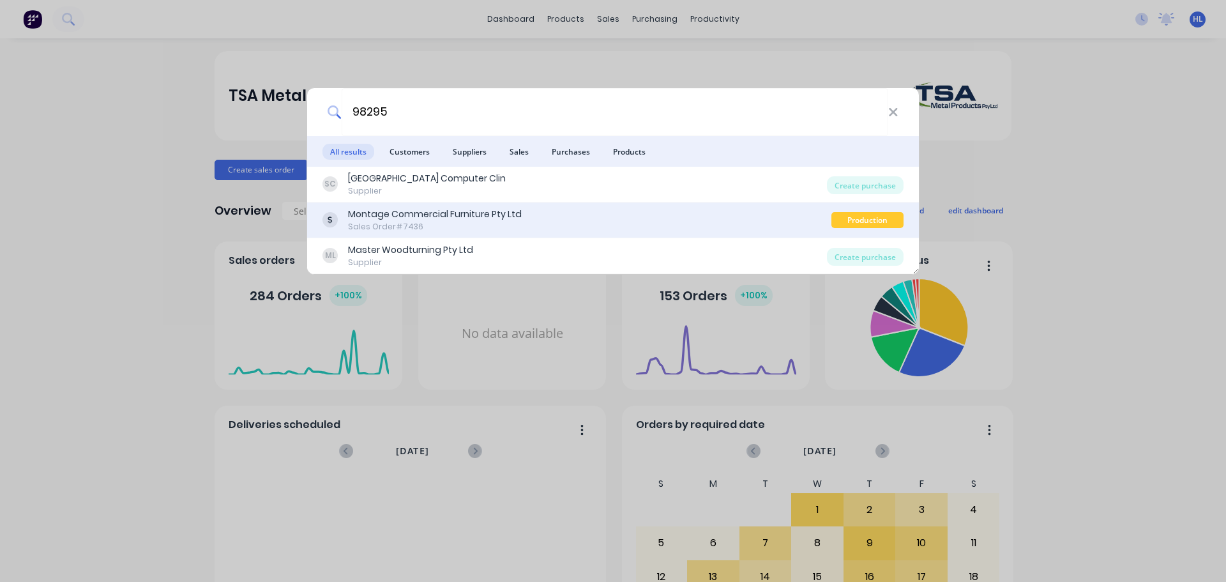
type input "98295"
click at [556, 234] on div "Montage Commercial Furniture Pty Ltd Sales Order #7436 Production Planning" at bounding box center [613, 220] width 612 height 36
click at [422, 212] on div "Montage Commercial Furniture Pty Ltd" at bounding box center [435, 214] width 174 height 13
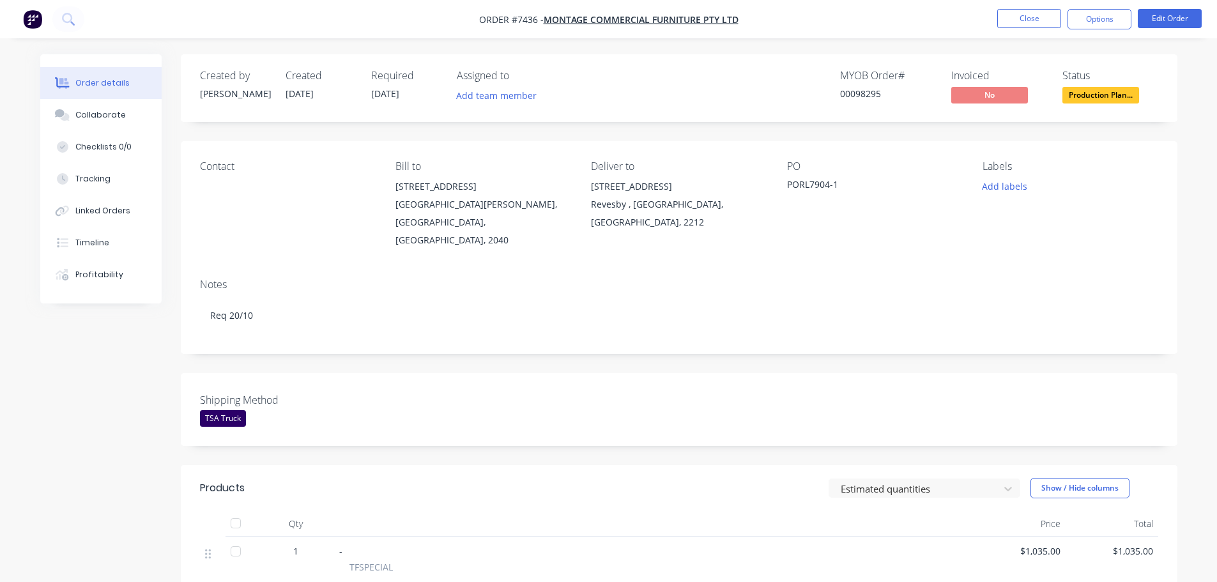
click at [22, 20] on button "button" at bounding box center [32, 19] width 27 height 20
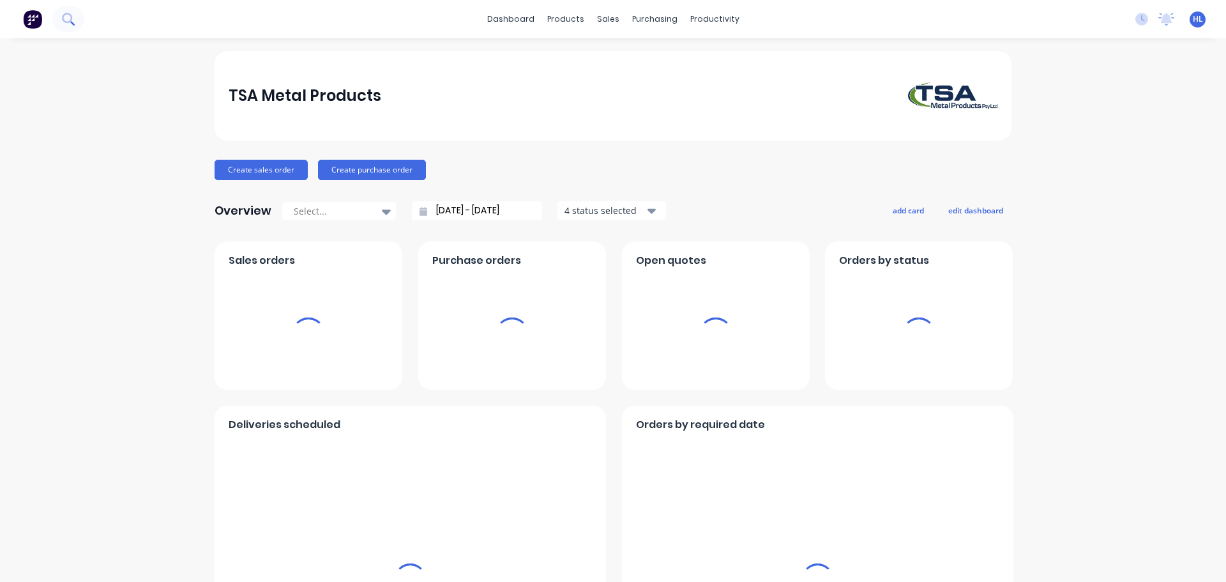
click at [65, 20] on icon at bounding box center [68, 19] width 12 height 12
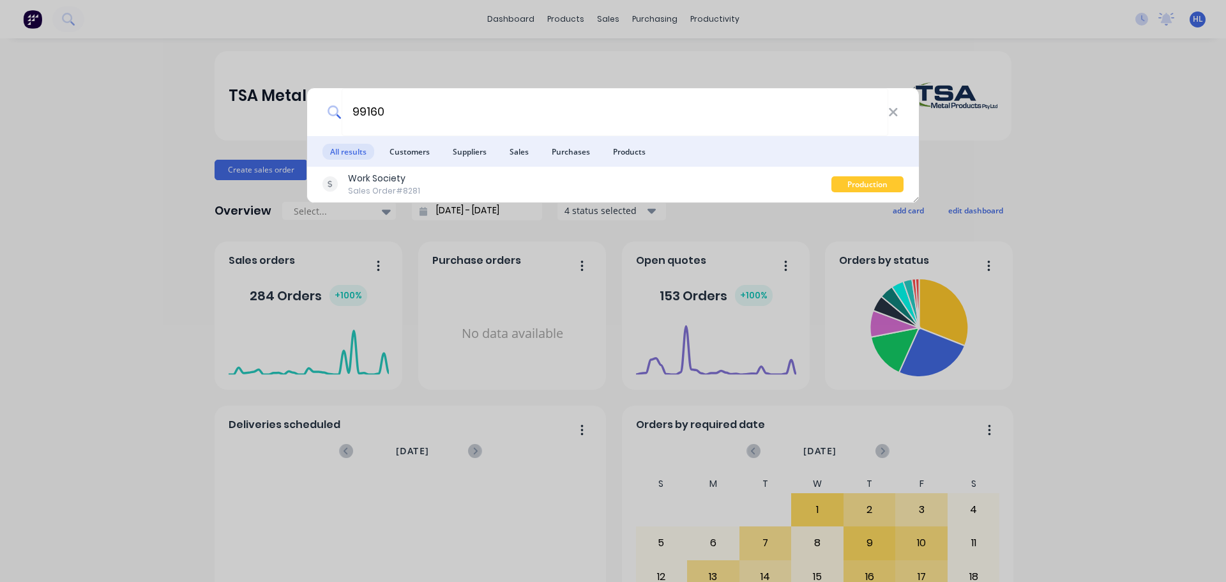
drag, startPoint x: 397, startPoint y: 117, endPoint x: 274, endPoint y: 136, distance: 124.1
click at [274, 136] on div "99160 All results Customers Suppliers Sales Purchases Products Work Society Sal…" at bounding box center [613, 291] width 1226 height 582
drag, startPoint x: 410, startPoint y: 120, endPoint x: 251, endPoint y: 132, distance: 159.5
click at [251, 132] on div "99190 All results Customers Suppliers Sales Purchases Products Work Society Sal…" at bounding box center [613, 291] width 1226 height 582
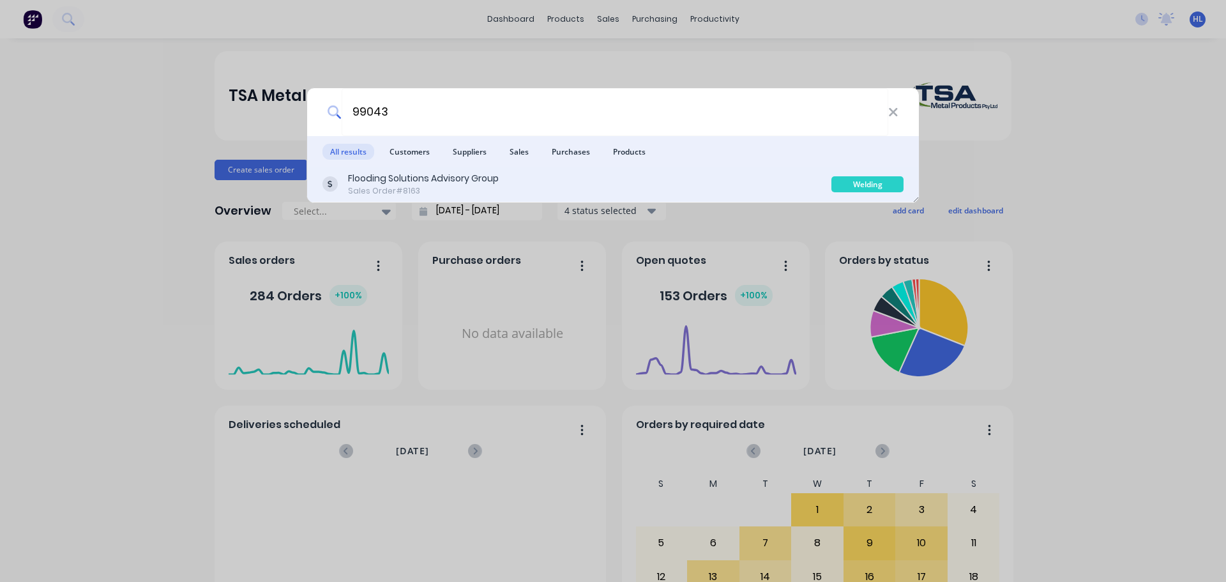
type input "99043"
click at [427, 178] on div "Flooding Solutions Advisory Group" at bounding box center [423, 178] width 151 height 13
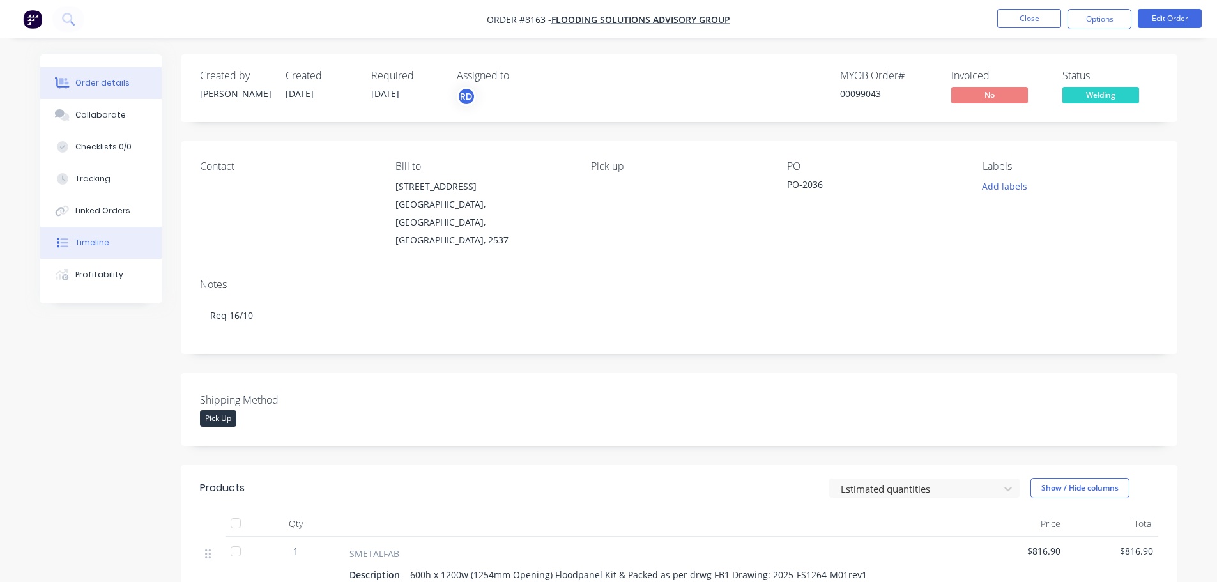
click at [93, 239] on div "Timeline" at bounding box center [92, 242] width 34 height 11
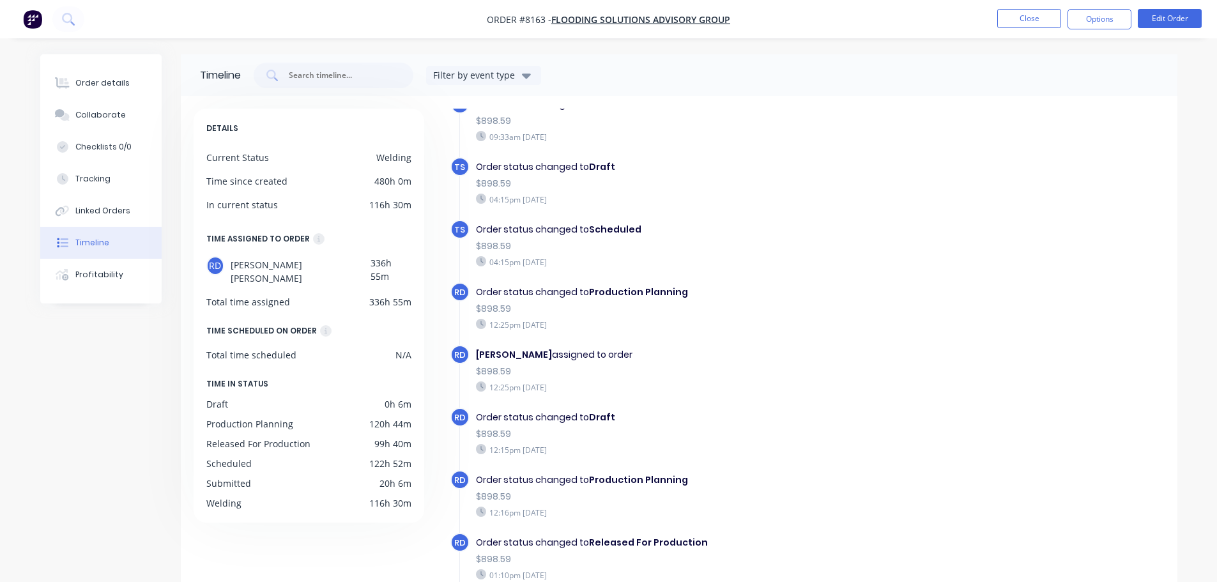
scroll to position [352, 0]
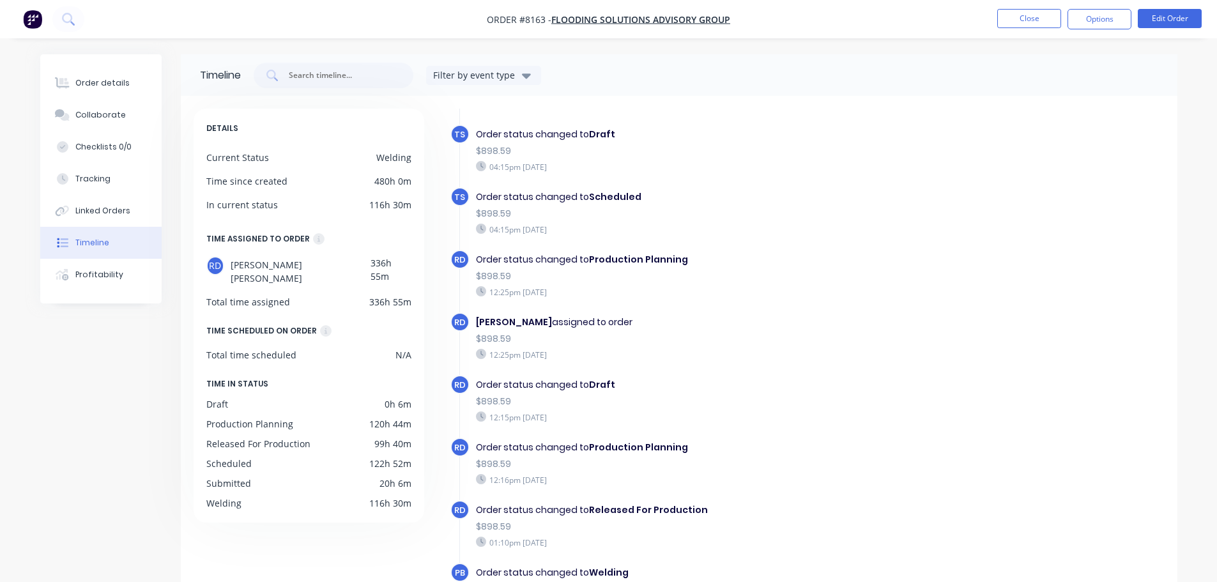
click at [29, 20] on img "button" at bounding box center [32, 19] width 19 height 19
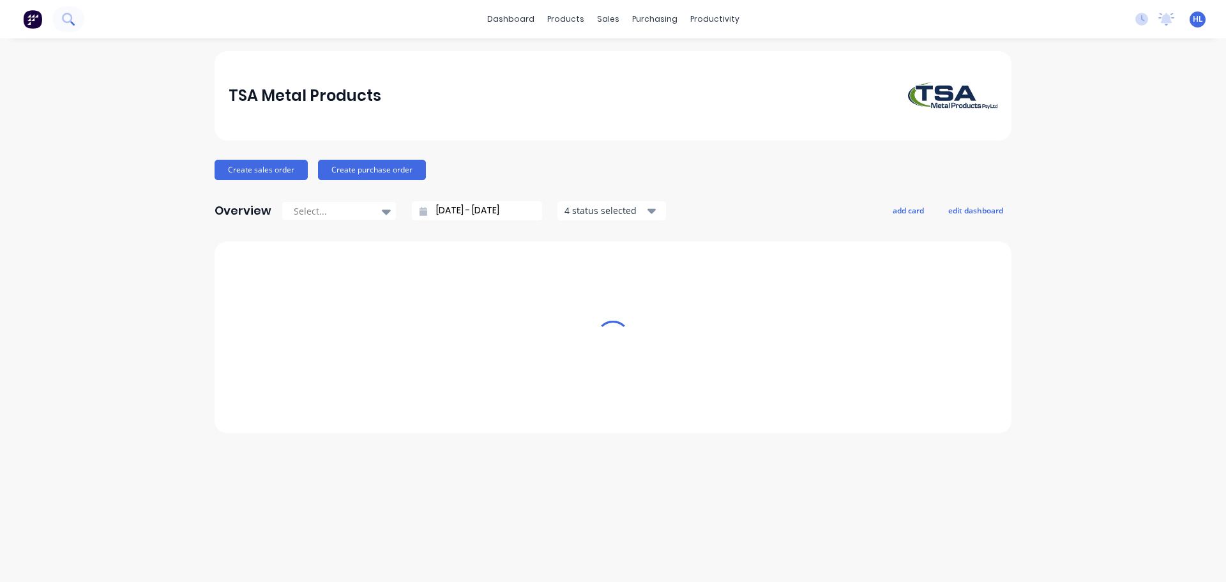
click at [63, 17] on icon at bounding box center [67, 18] width 10 height 10
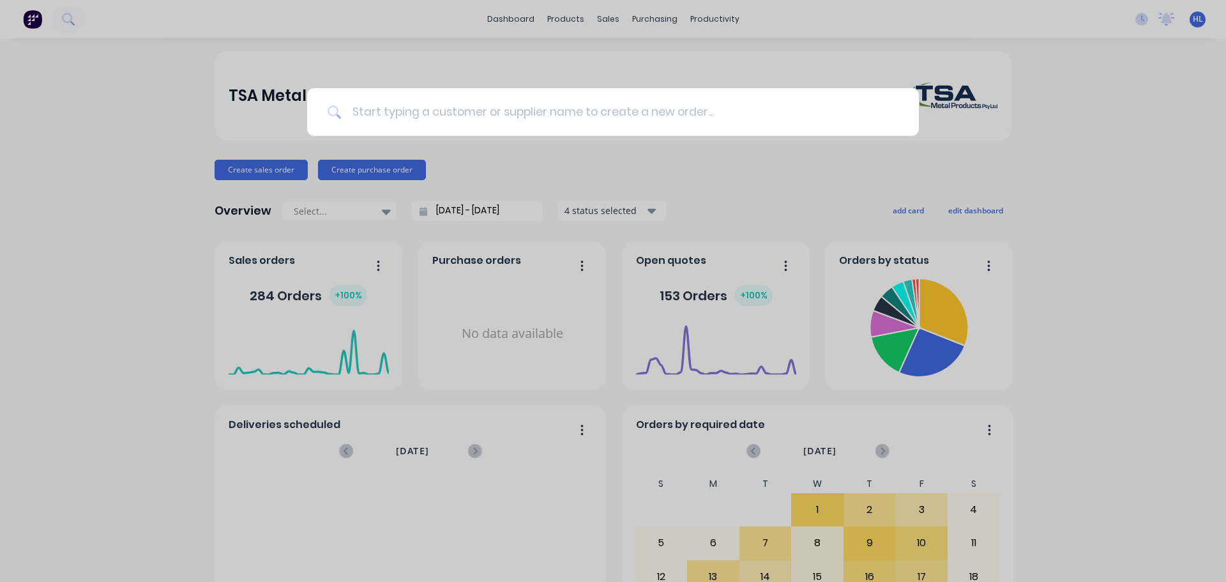
click at [460, 106] on input at bounding box center [620, 112] width 557 height 48
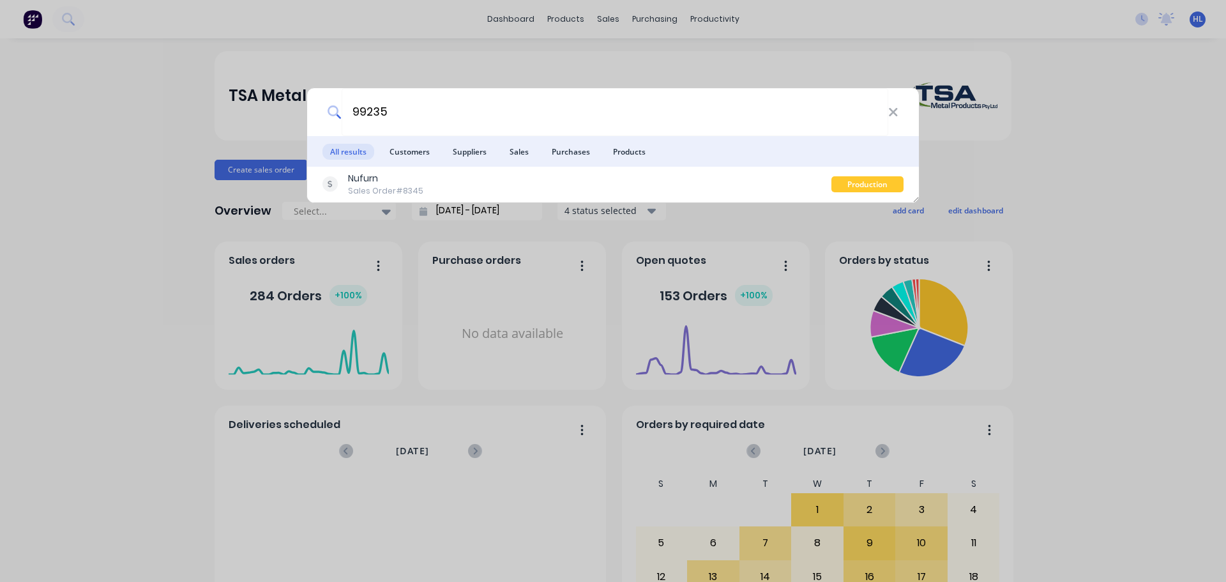
drag, startPoint x: 425, startPoint y: 107, endPoint x: 252, endPoint y: 107, distance: 172.4
click at [252, 107] on div "99235 All results Customers Suppliers Sales Purchases Products Nufurn Sales Ord…" at bounding box center [613, 291] width 1226 height 582
drag, startPoint x: 390, startPoint y: 107, endPoint x: 321, endPoint y: 107, distance: 69.0
click at [321, 107] on div "99121" at bounding box center [613, 112] width 612 height 48
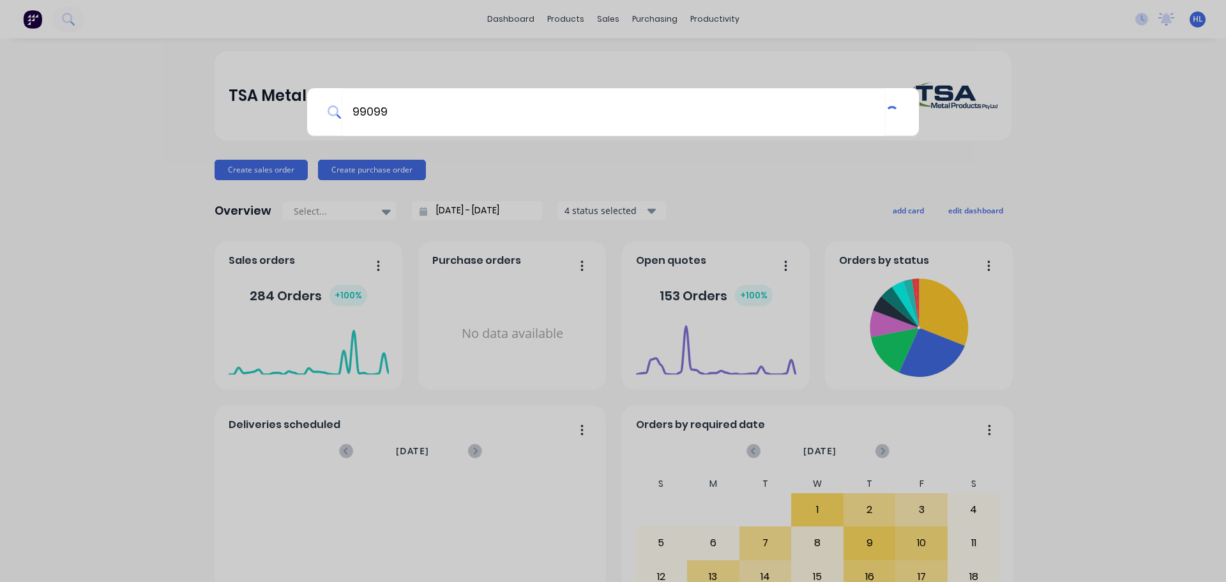
type input "99099"
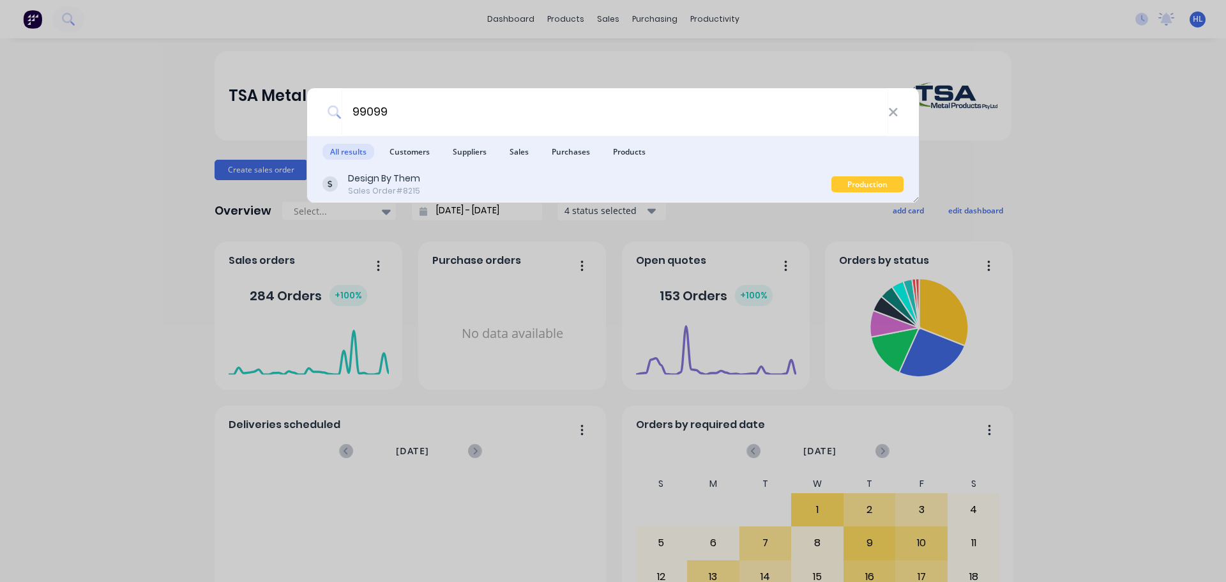
click at [438, 188] on div "Design By Them Sales Order #8215" at bounding box center [577, 184] width 509 height 25
